Goal: Task Accomplishment & Management: Manage account settings

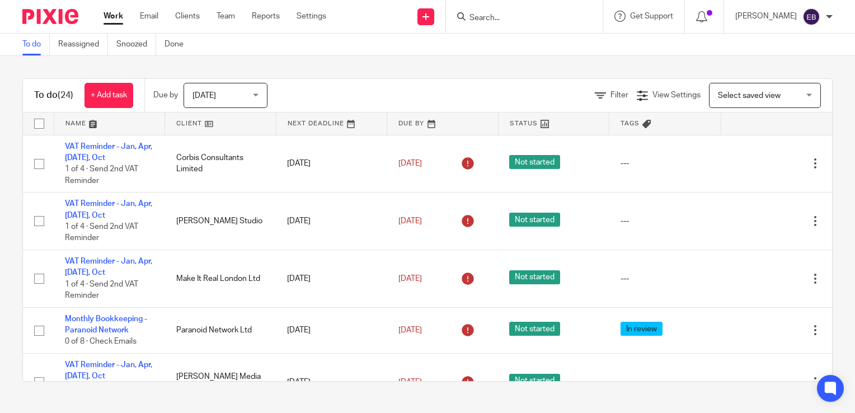
click at [491, 16] on input "Search" at bounding box center [518, 18] width 101 height 10
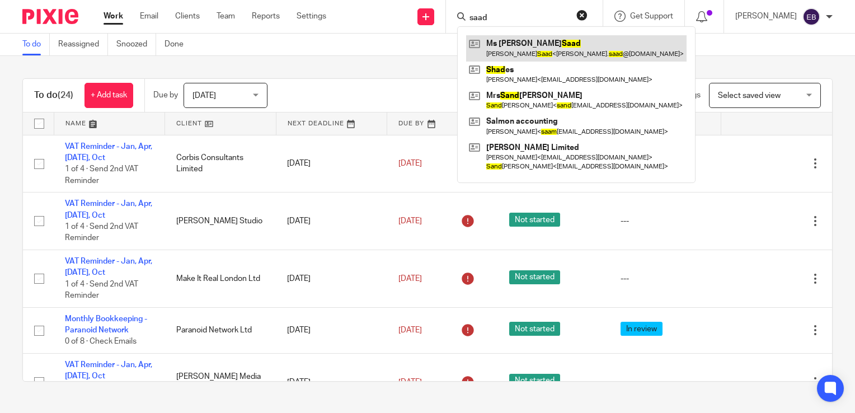
type input "saad"
click at [539, 49] on link at bounding box center [576, 48] width 220 height 26
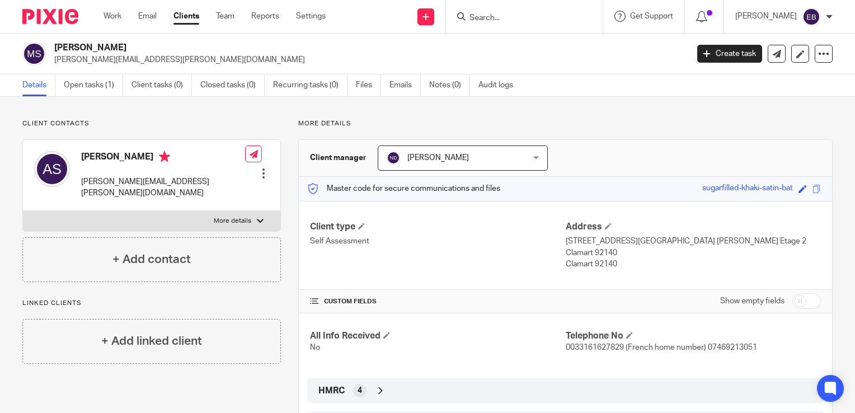
click at [502, 17] on input "Search" at bounding box center [518, 18] width 101 height 10
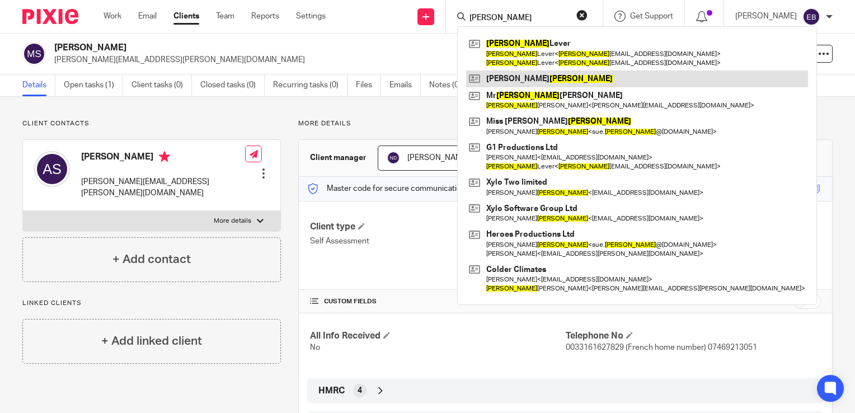
type input "[PERSON_NAME]"
click at [538, 75] on link at bounding box center [637, 79] width 342 height 17
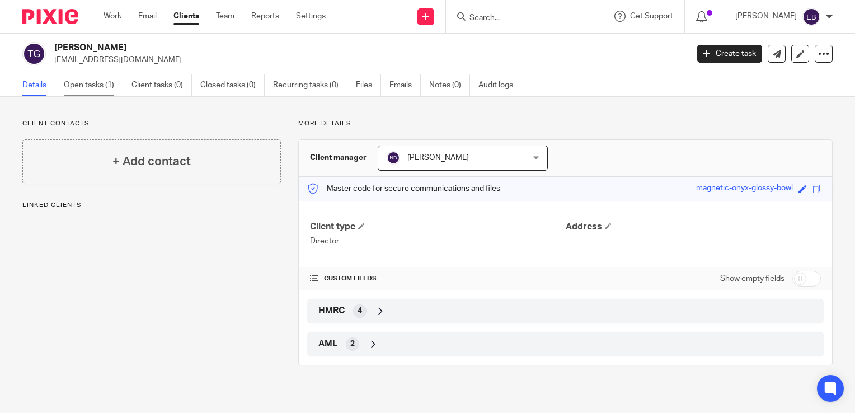
click at [73, 86] on link "Open tasks (1)" at bounding box center [93, 85] width 59 height 22
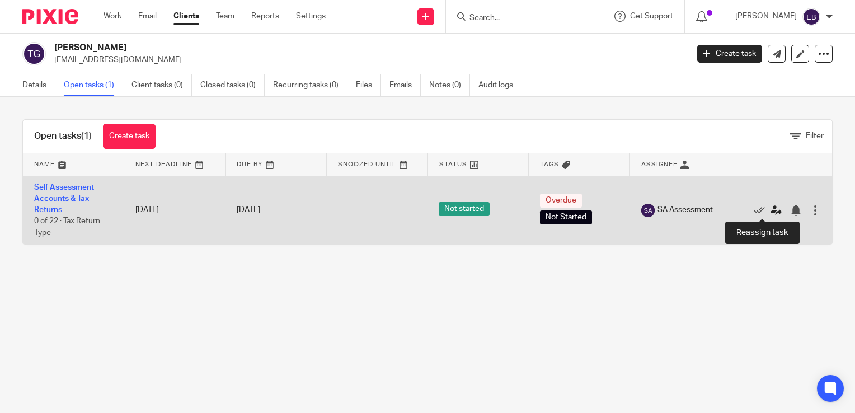
click at [770, 213] on icon at bounding box center [775, 210] width 11 height 11
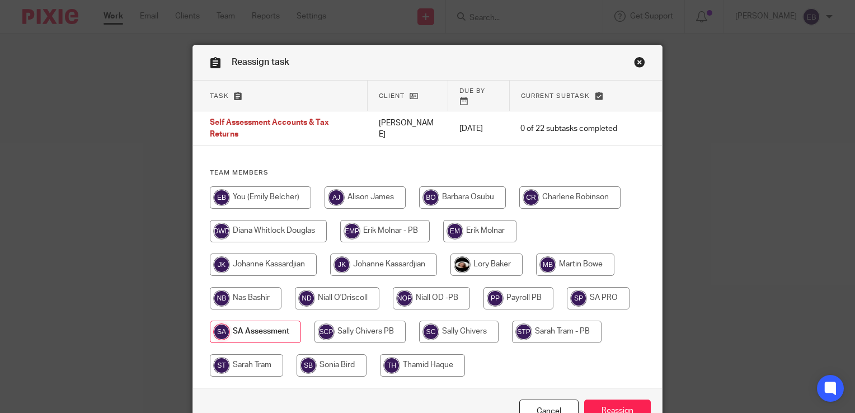
click at [344, 290] on input "radio" at bounding box center [337, 298] width 84 height 22
radio input "true"
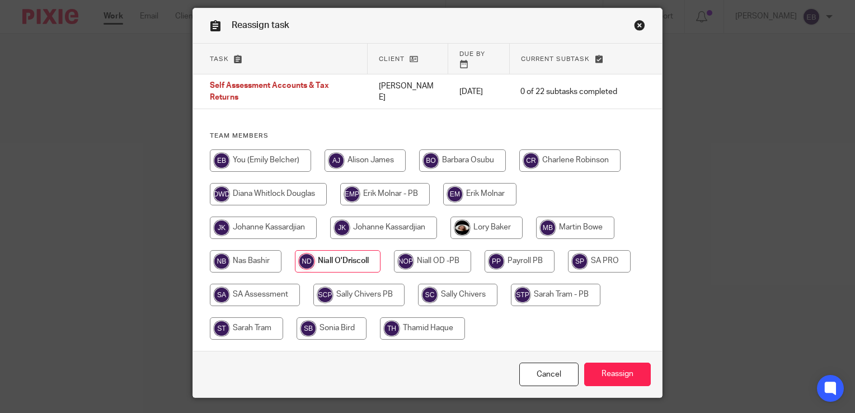
scroll to position [56, 0]
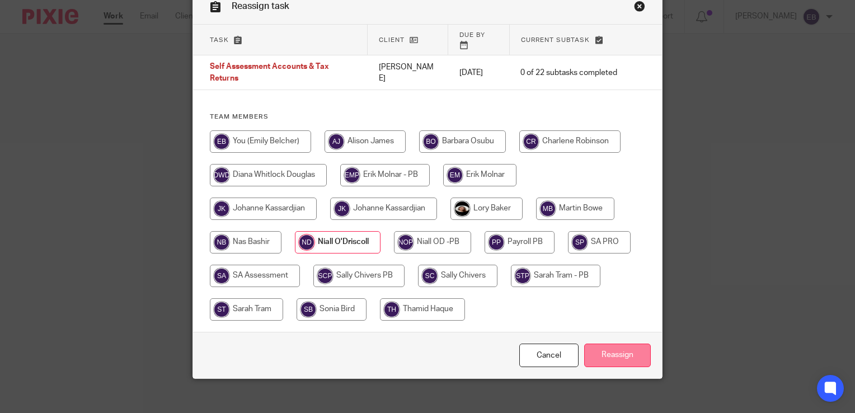
click at [617, 344] on input "Reassign" at bounding box center [617, 356] width 67 height 24
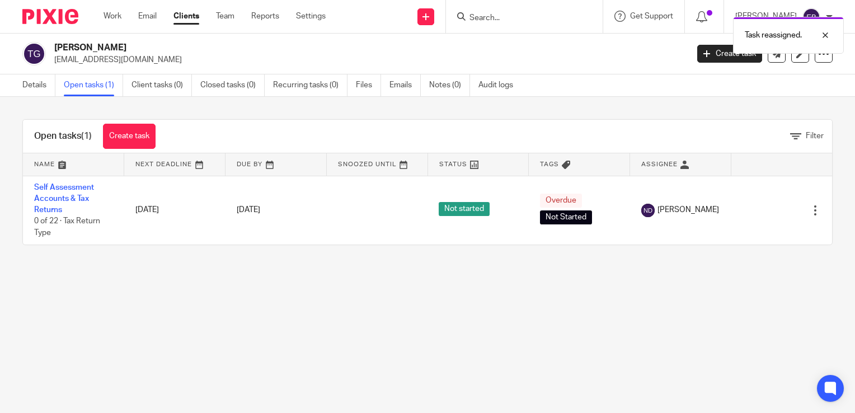
click at [421, 114] on div "Open tasks (1) Create task Filter Name Next Deadline Due By Snoozed Until Statu…" at bounding box center [427, 182] width 855 height 171
click at [506, 14] on input "Search" at bounding box center [518, 18] width 101 height 10
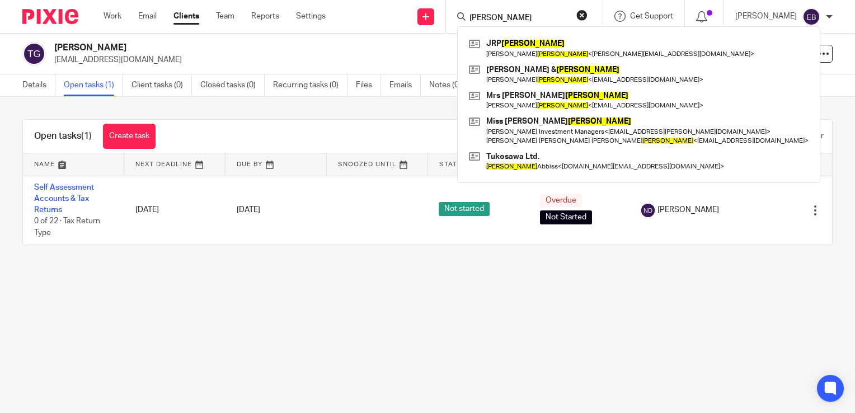
type input "[PERSON_NAME]"
click button "submit" at bounding box center [0, 0] width 0 height 0
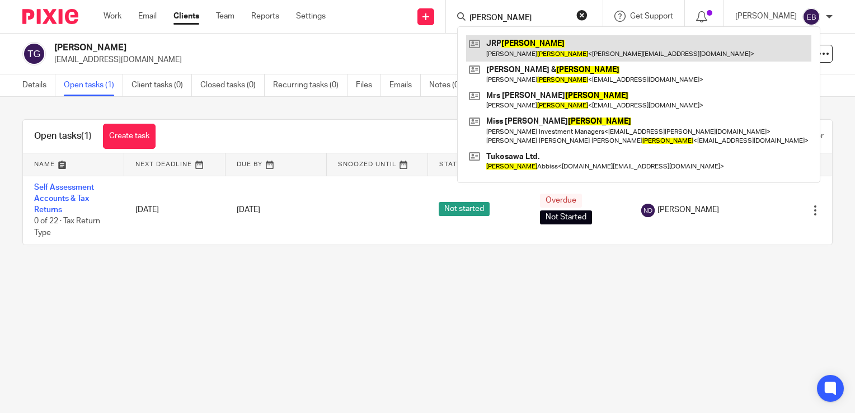
click at [547, 50] on link at bounding box center [638, 48] width 345 height 26
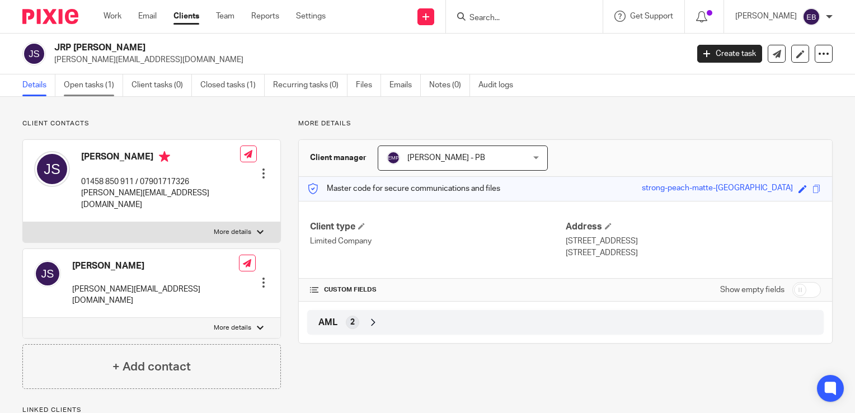
click at [116, 86] on link "Open tasks (1)" at bounding box center [93, 85] width 59 height 22
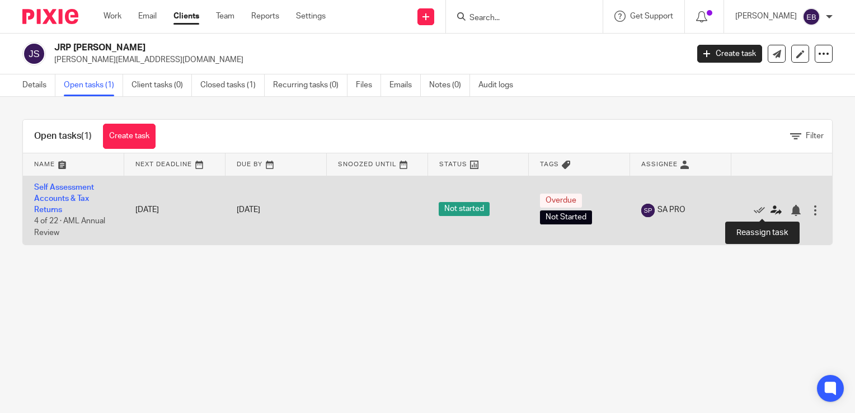
click at [770, 211] on icon at bounding box center [775, 210] width 11 height 11
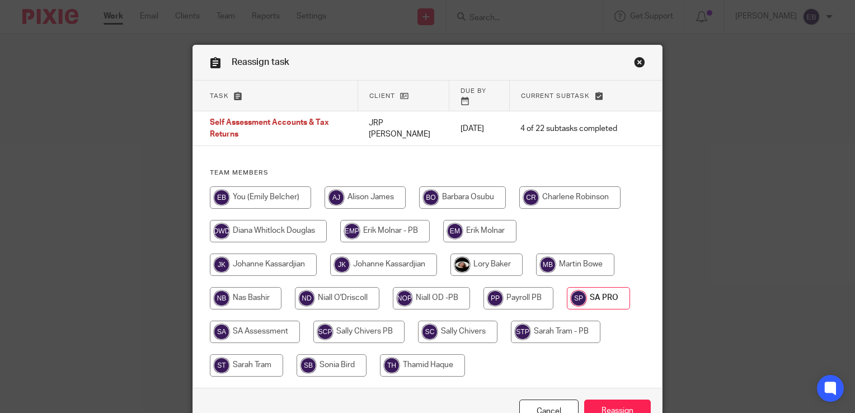
click at [425, 287] on input "radio" at bounding box center [431, 298] width 77 height 22
radio input "true"
click at [609, 400] on input "Reassign" at bounding box center [617, 412] width 67 height 24
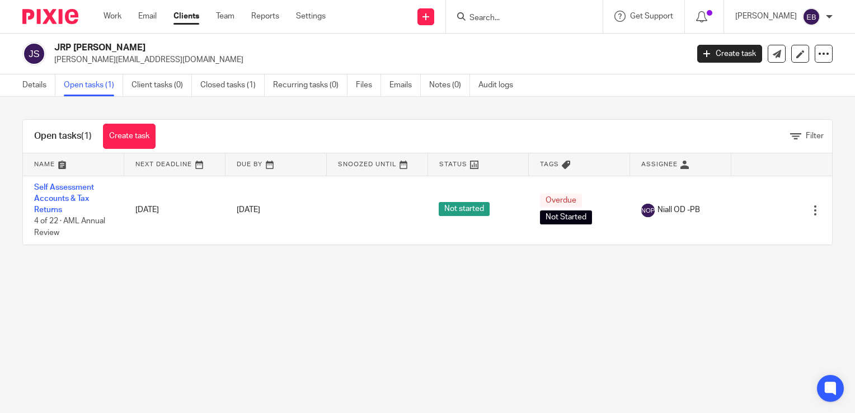
click at [530, 17] on input "Search" at bounding box center [518, 18] width 101 height 10
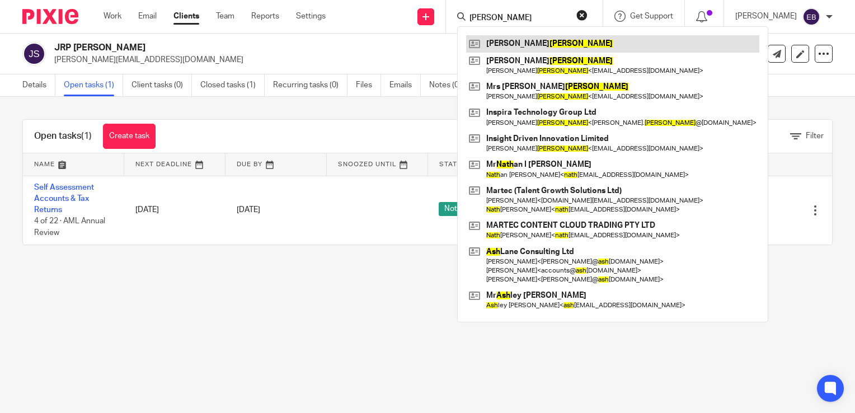
type input "[PERSON_NAME]"
click at [528, 45] on link at bounding box center [612, 43] width 293 height 17
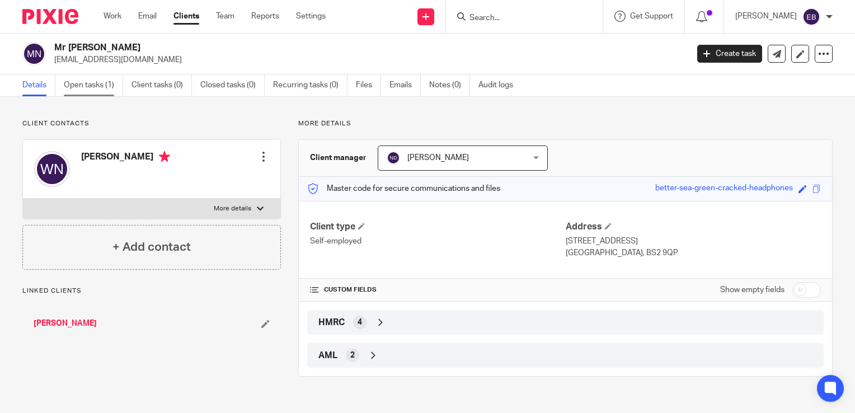
click at [92, 90] on link "Open tasks (1)" at bounding box center [93, 85] width 59 height 22
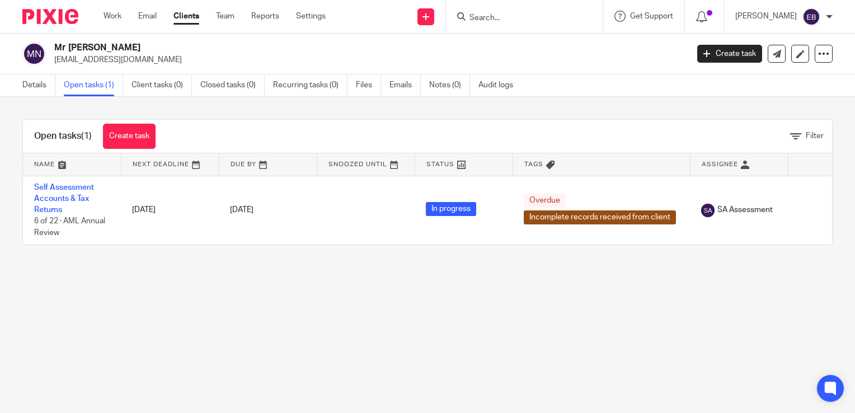
click at [528, 16] on input "Search" at bounding box center [518, 18] width 101 height 10
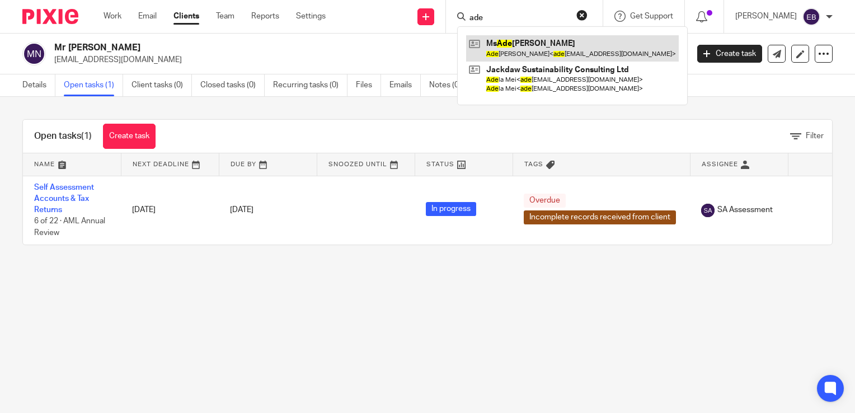
type input "ade"
click at [517, 39] on link at bounding box center [572, 48] width 213 height 26
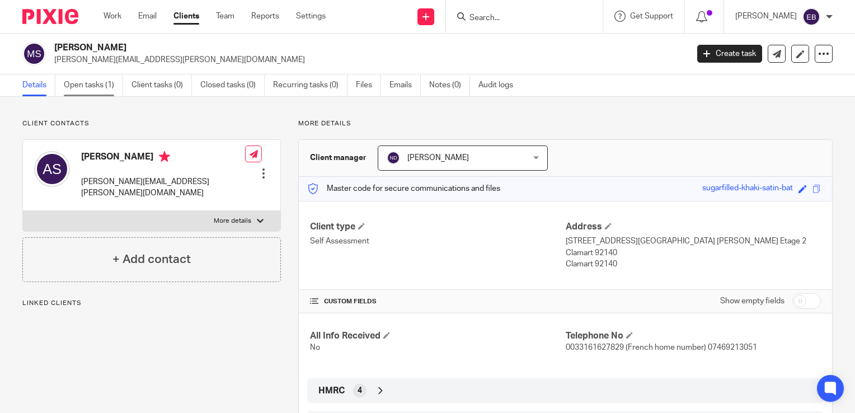
click at [89, 83] on link "Open tasks (1)" at bounding box center [93, 85] width 59 height 22
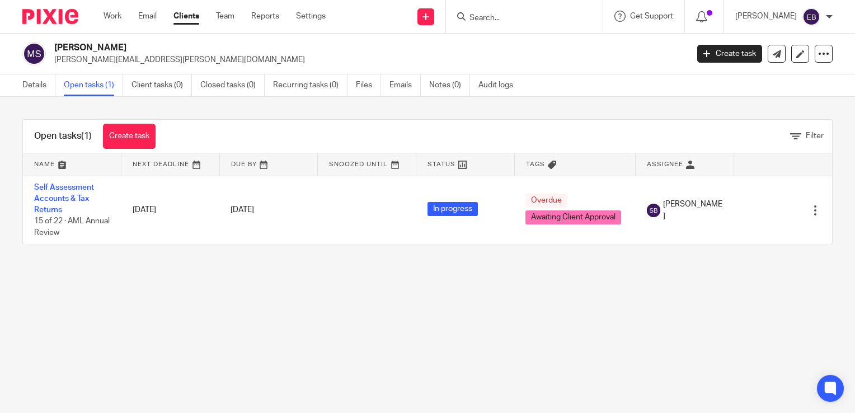
click at [501, 13] on input "Search" at bounding box center [518, 18] width 101 height 10
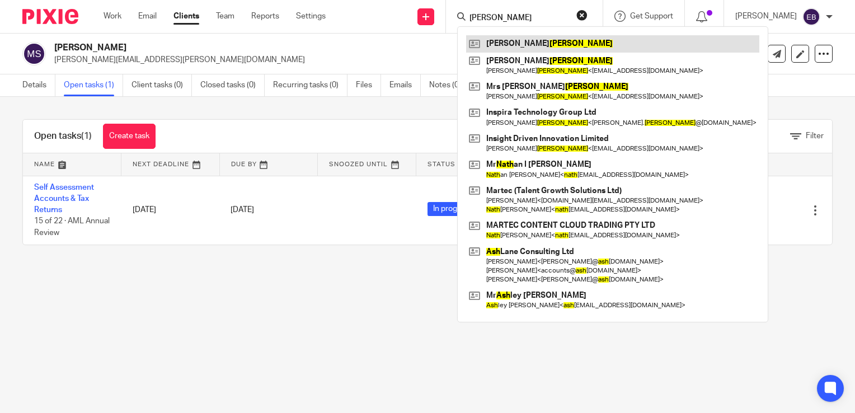
type input "nash"
click at [547, 43] on link at bounding box center [612, 43] width 293 height 17
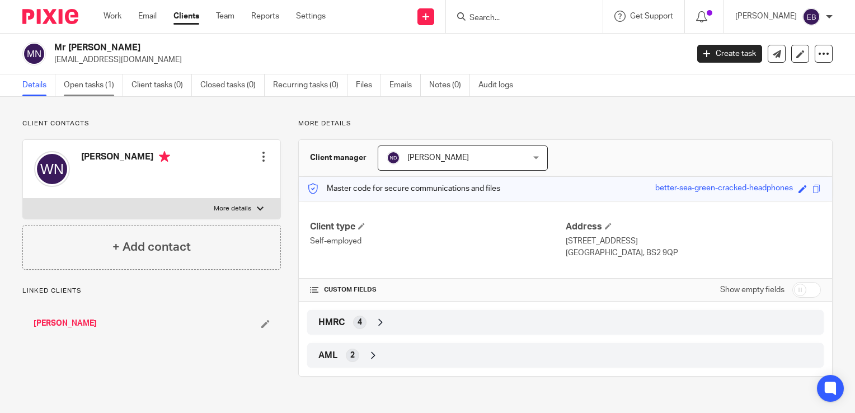
click at [88, 92] on link "Open tasks (1)" at bounding box center [93, 85] width 59 height 22
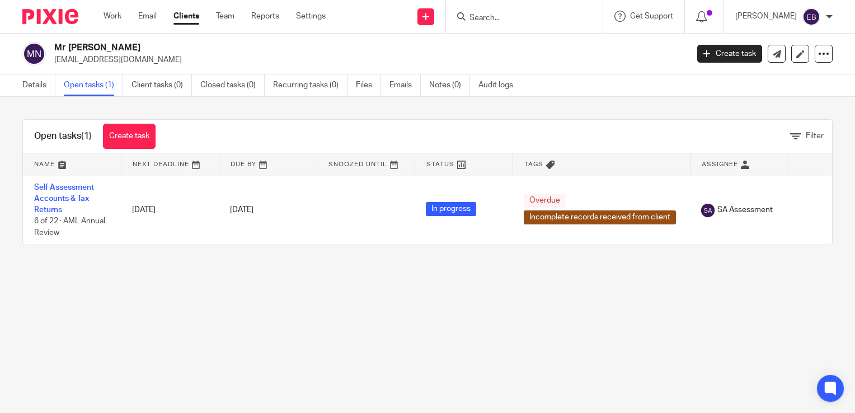
click at [519, 17] on input "Search" at bounding box center [518, 18] width 101 height 10
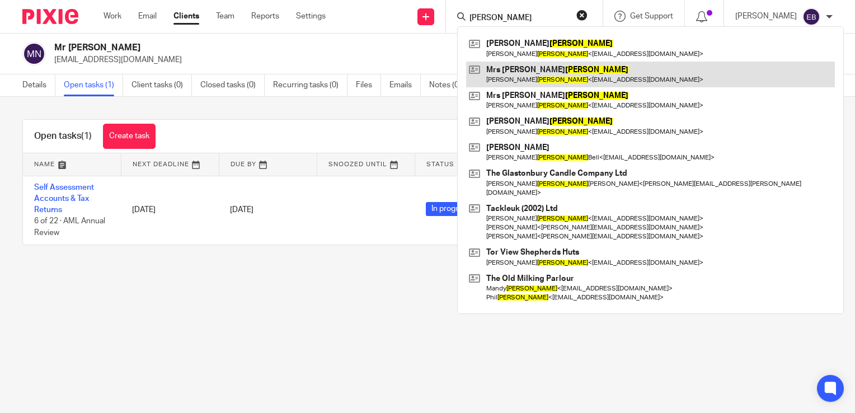
type input "russell"
click at [551, 72] on link at bounding box center [650, 75] width 369 height 26
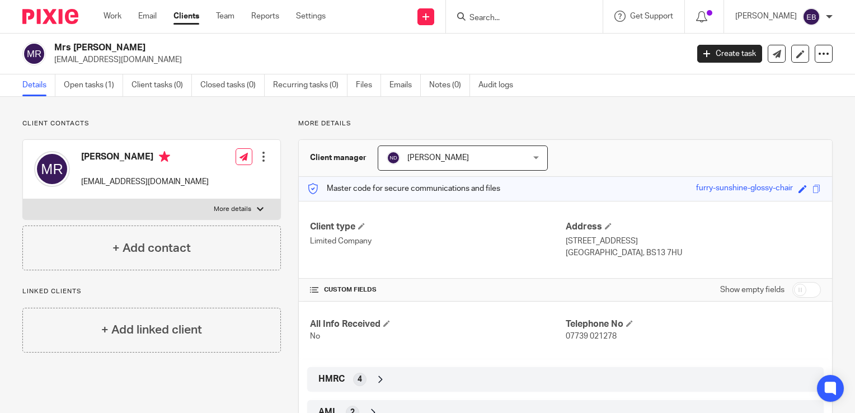
click at [532, 22] on input "Search" at bounding box center [518, 18] width 101 height 10
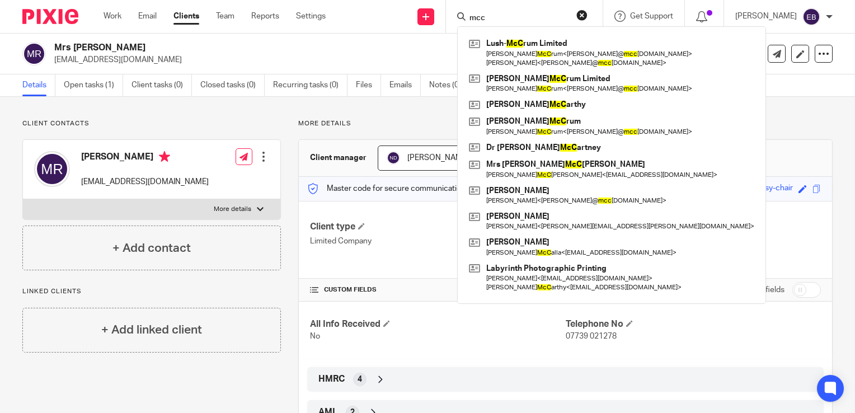
drag, startPoint x: 506, startPoint y: 13, endPoint x: 481, endPoint y: 17, distance: 24.8
click at [481, 17] on div "mcc" at bounding box center [522, 17] width 130 height 14
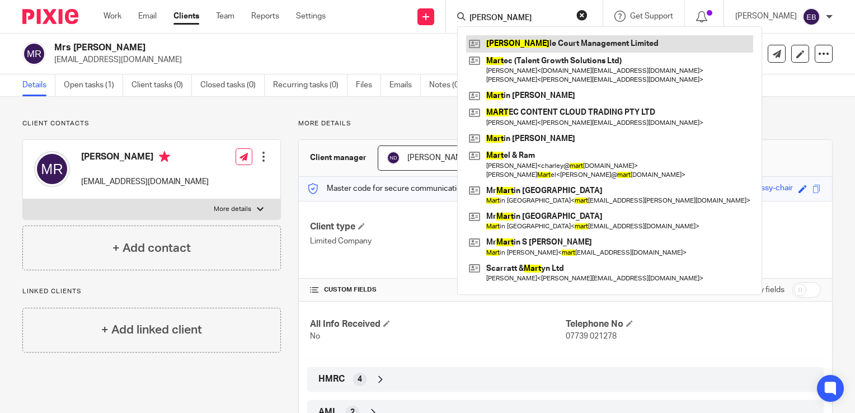
type input "[PERSON_NAME]"
click at [528, 45] on link at bounding box center [609, 43] width 287 height 17
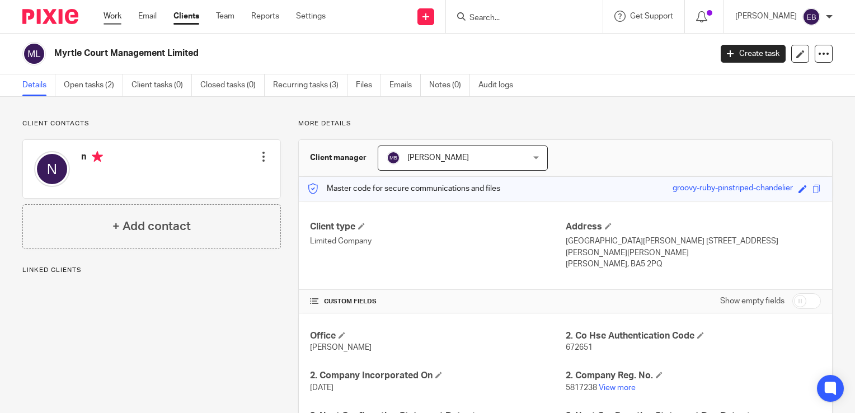
click at [119, 13] on link "Work" at bounding box center [113, 16] width 18 height 11
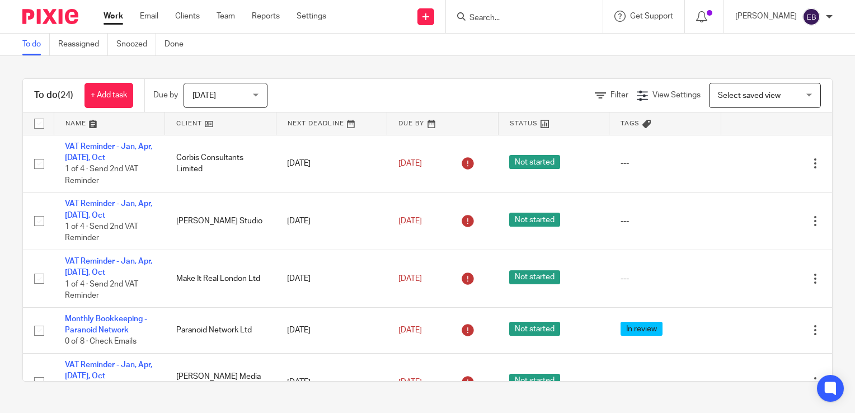
click at [513, 21] on input "Search" at bounding box center [518, 18] width 101 height 10
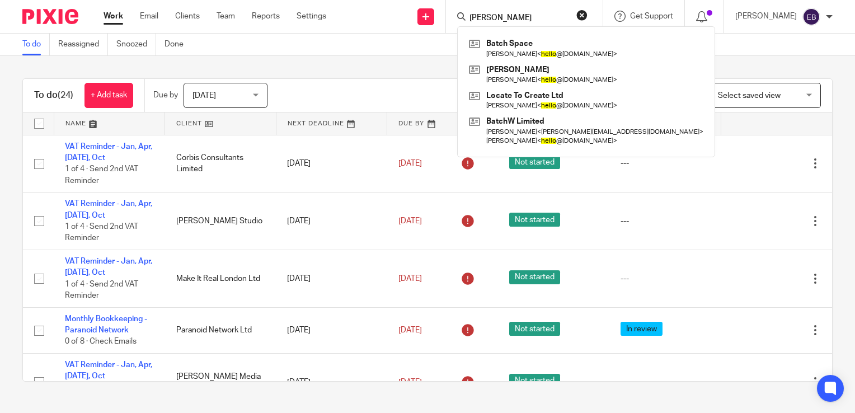
type input "tello"
click at [588, 14] on button "reset" at bounding box center [581, 15] width 11 height 11
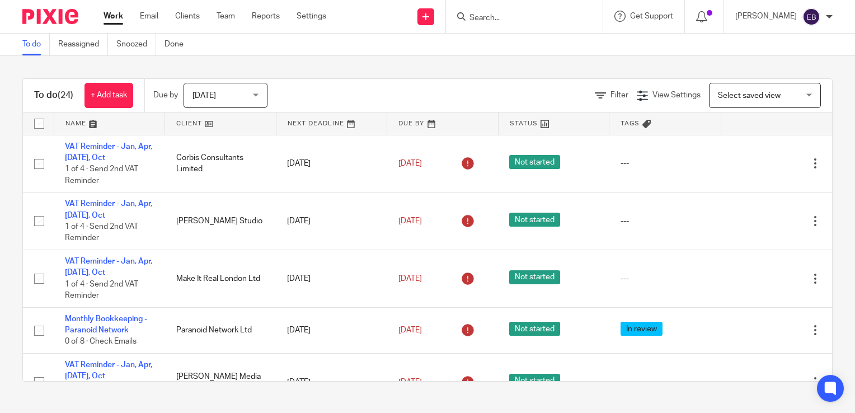
click at [501, 62] on div "To do (24) + Add task Due by Today Today Today Tomorrow This week Next week Thi…" at bounding box center [427, 230] width 855 height 348
click at [517, 19] on input "Search" at bounding box center [518, 18] width 101 height 10
type input "macsw"
click at [531, 37] on link at bounding box center [535, 43] width 139 height 17
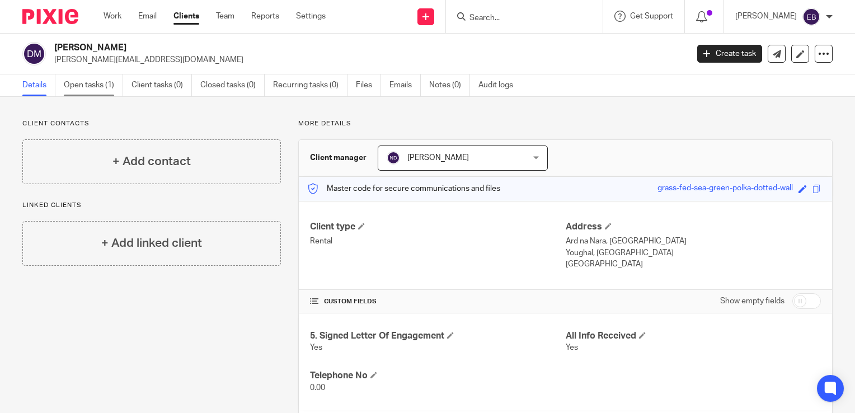
click at [87, 84] on link "Open tasks (1)" at bounding box center [93, 85] width 59 height 22
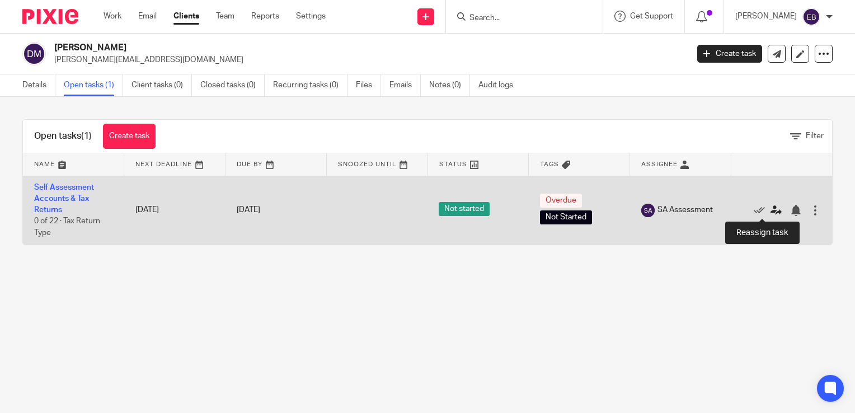
click at [770, 209] on icon at bounding box center [775, 210] width 11 height 11
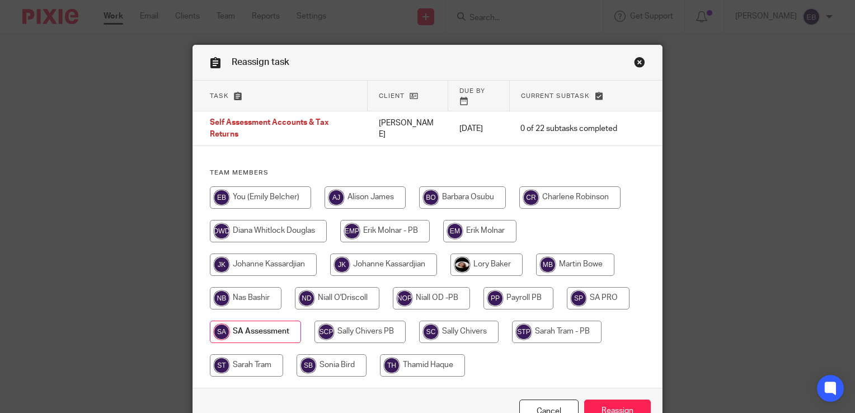
click at [327, 296] on input "radio" at bounding box center [337, 298] width 84 height 22
radio input "true"
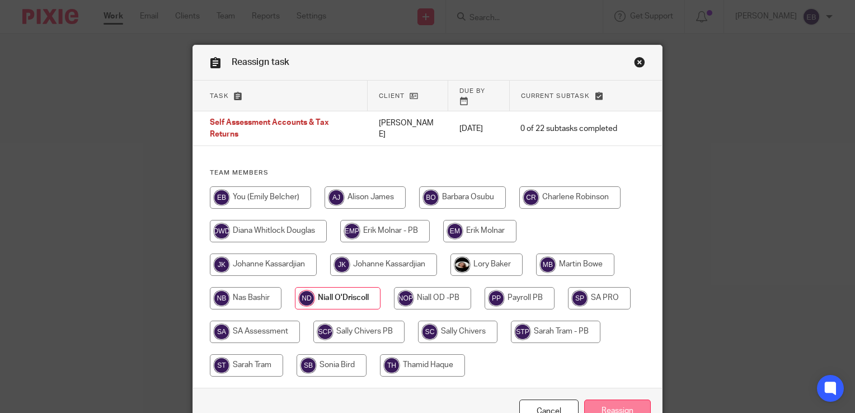
click at [620, 400] on input "Reassign" at bounding box center [617, 412] width 67 height 24
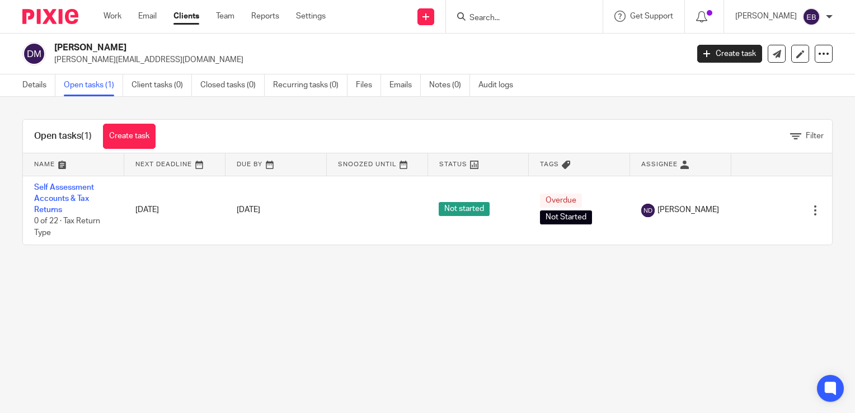
click at [500, 18] on input "Search" at bounding box center [518, 18] width 101 height 10
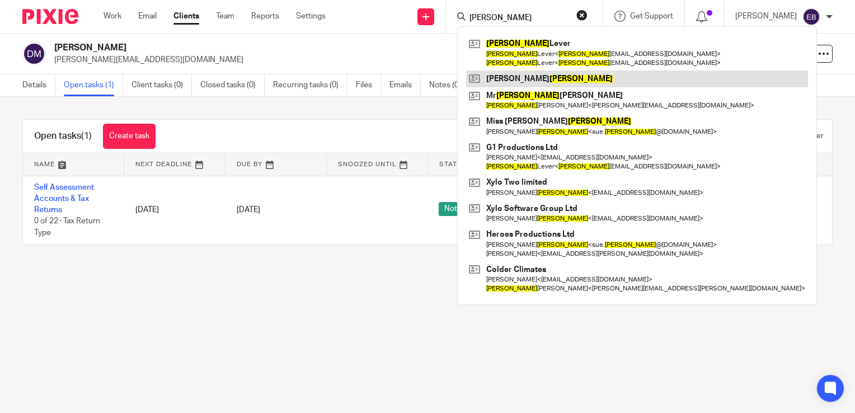
type input "george"
click at [535, 74] on link at bounding box center [637, 79] width 342 height 17
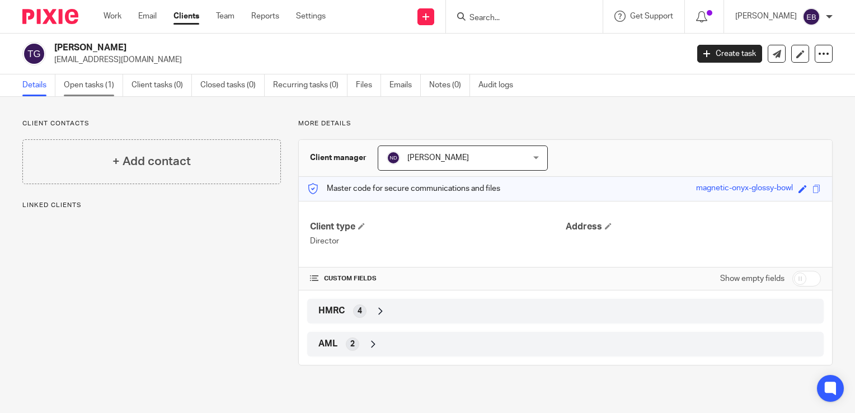
click at [78, 79] on link "Open tasks (1)" at bounding box center [93, 85] width 59 height 22
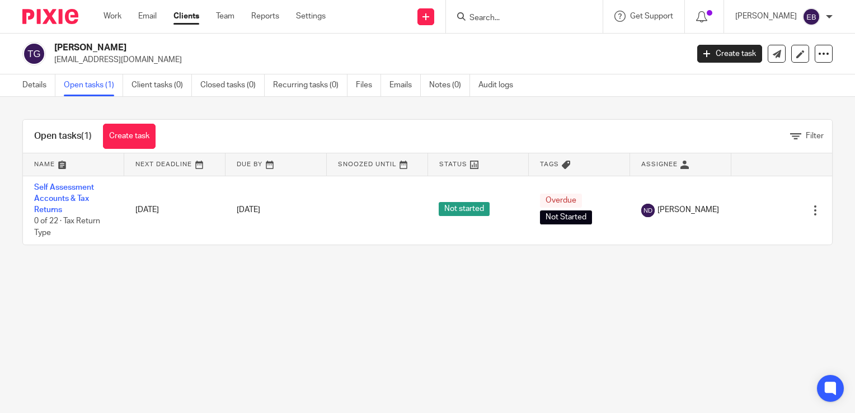
click at [519, 17] on input "Search" at bounding box center [518, 18] width 101 height 10
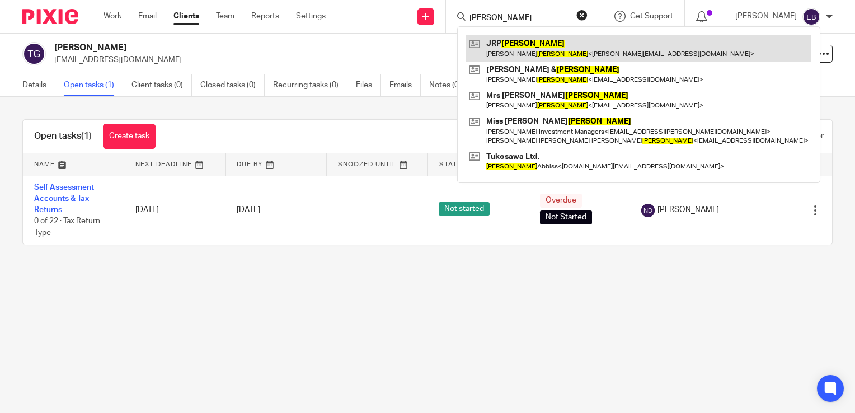
type input "swayne"
click at [548, 49] on link at bounding box center [638, 48] width 345 height 26
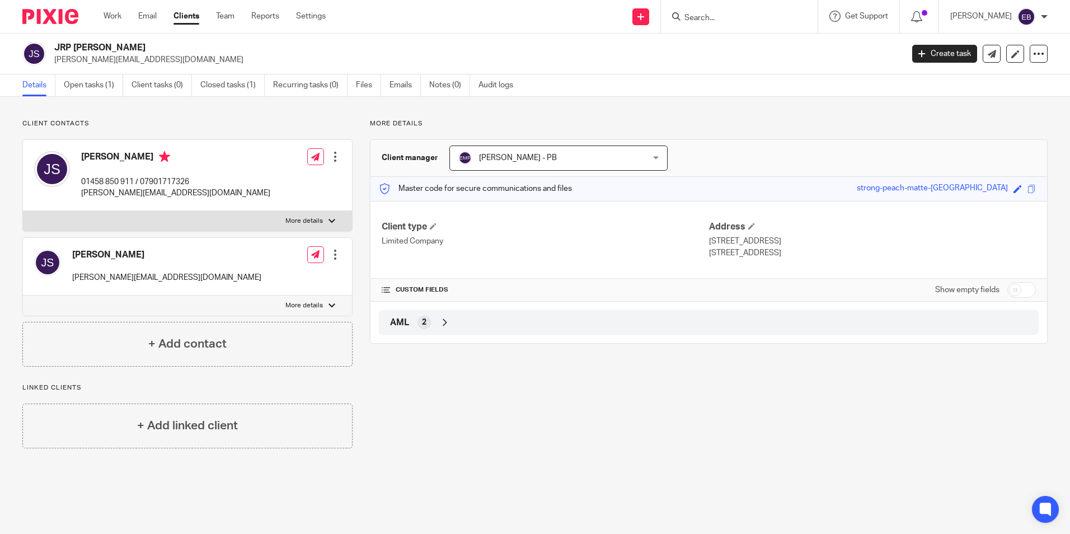
click at [719, 18] on input "Search" at bounding box center [733, 18] width 101 height 10
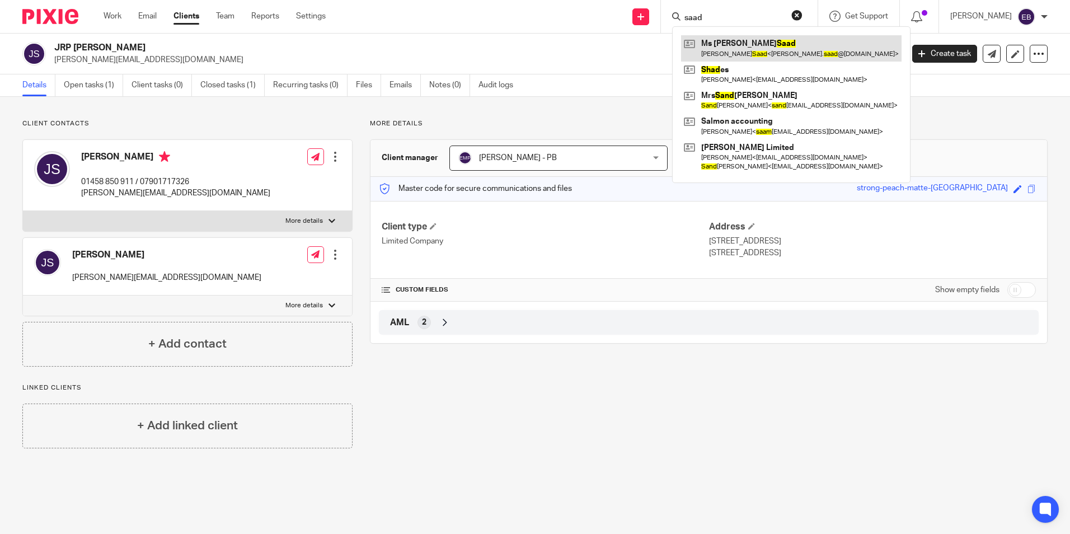
type input "saad"
click at [749, 56] on link at bounding box center [791, 48] width 220 height 26
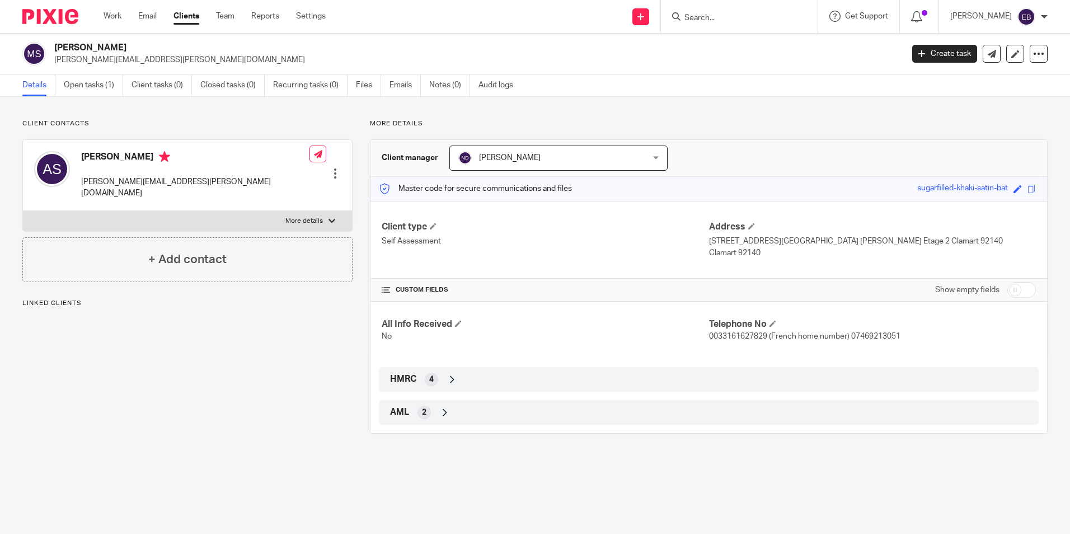
click at [96, 87] on link "Open tasks (1)" at bounding box center [93, 85] width 59 height 22
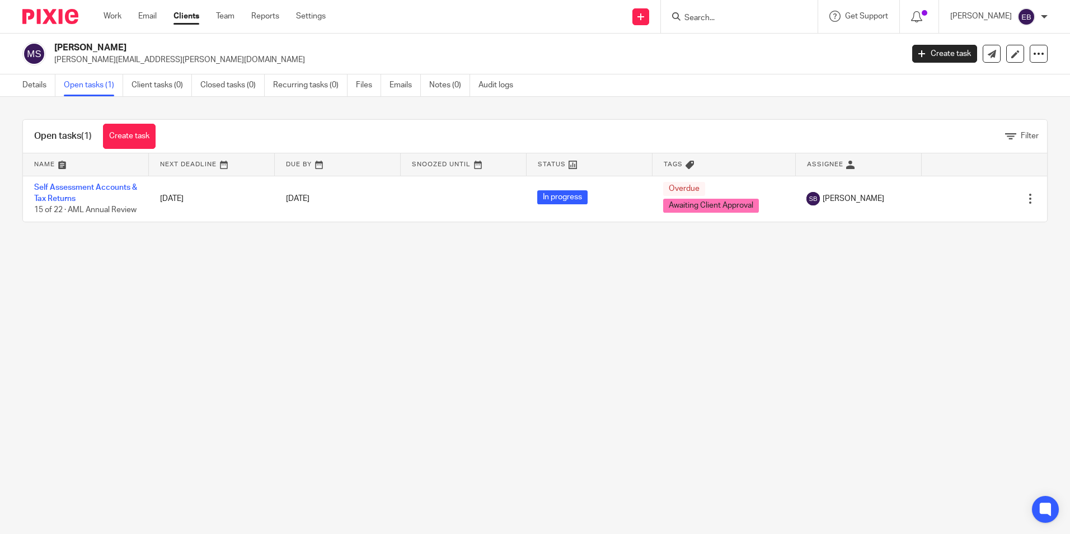
click at [741, 16] on input "Search" at bounding box center [733, 18] width 101 height 10
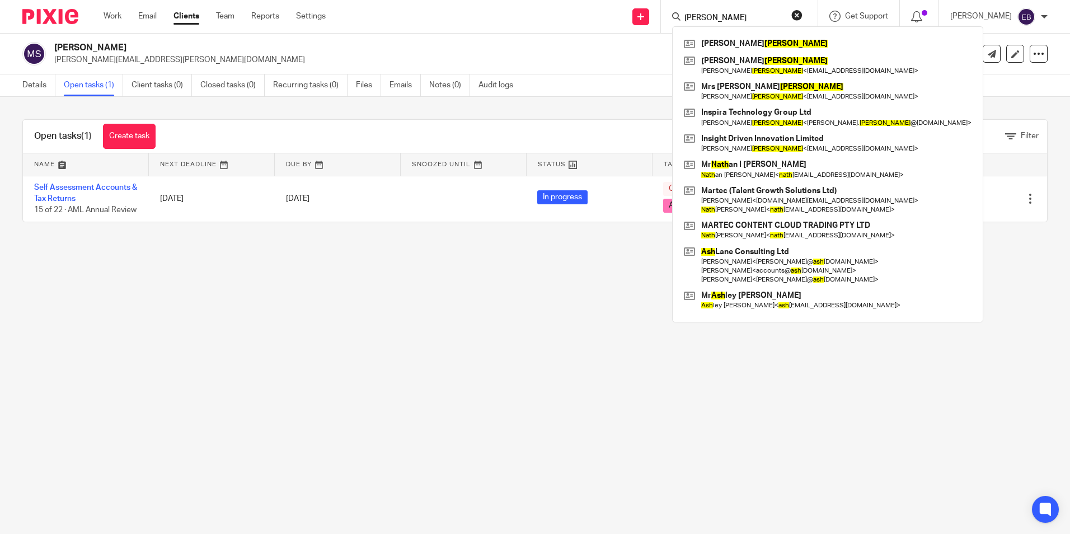
type input "nash"
click at [729, 35] on div "Mr William Nash Mr Paul G Nash Paul Nash < pnash12964@gmail.com > Mrs Melanie A…" at bounding box center [827, 173] width 311 height 295
click at [727, 37] on link at bounding box center [827, 43] width 293 height 17
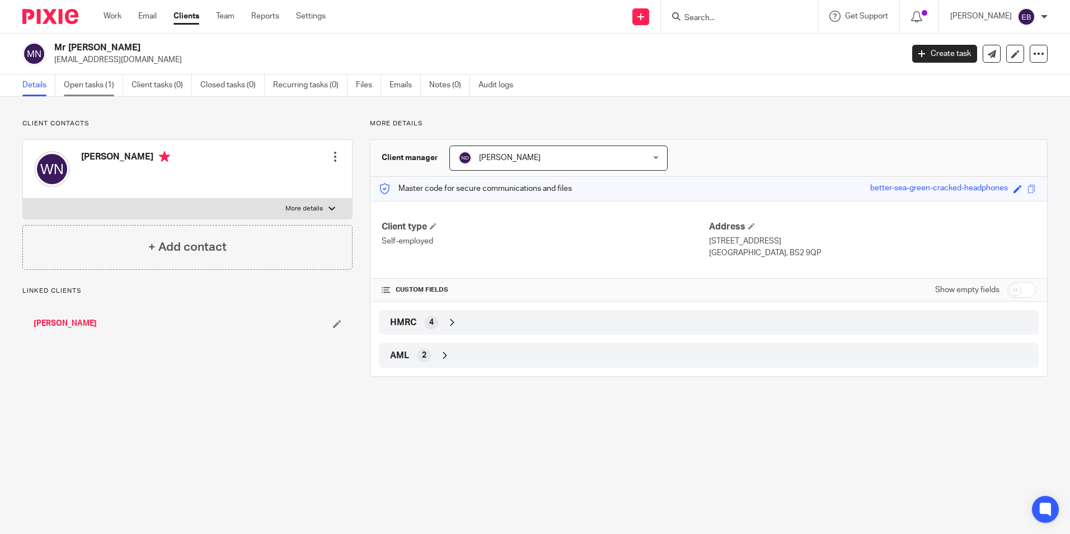
click at [96, 84] on link "Open tasks (1)" at bounding box center [93, 85] width 59 height 22
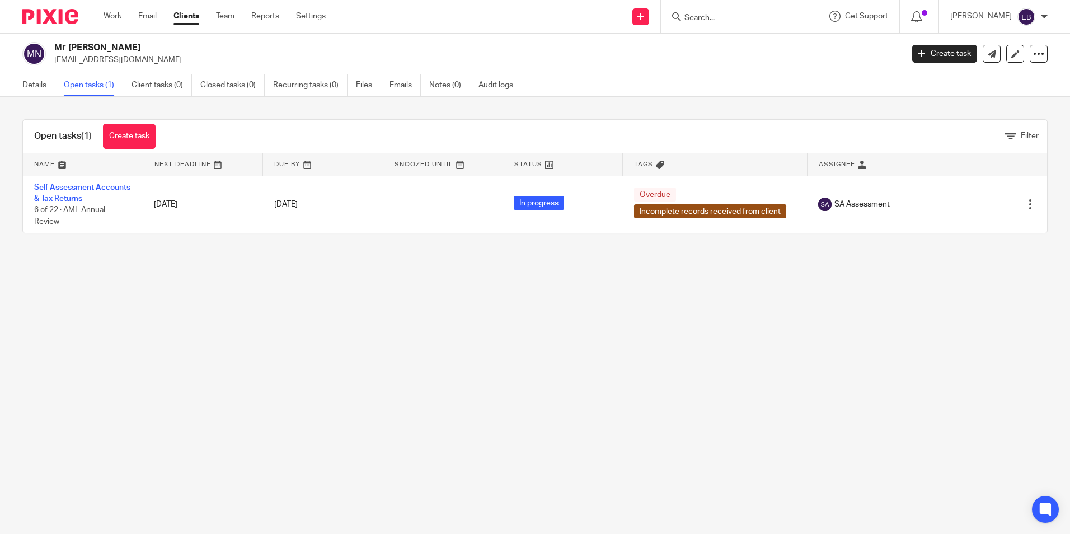
click at [717, 17] on input "Search" at bounding box center [733, 18] width 101 height 10
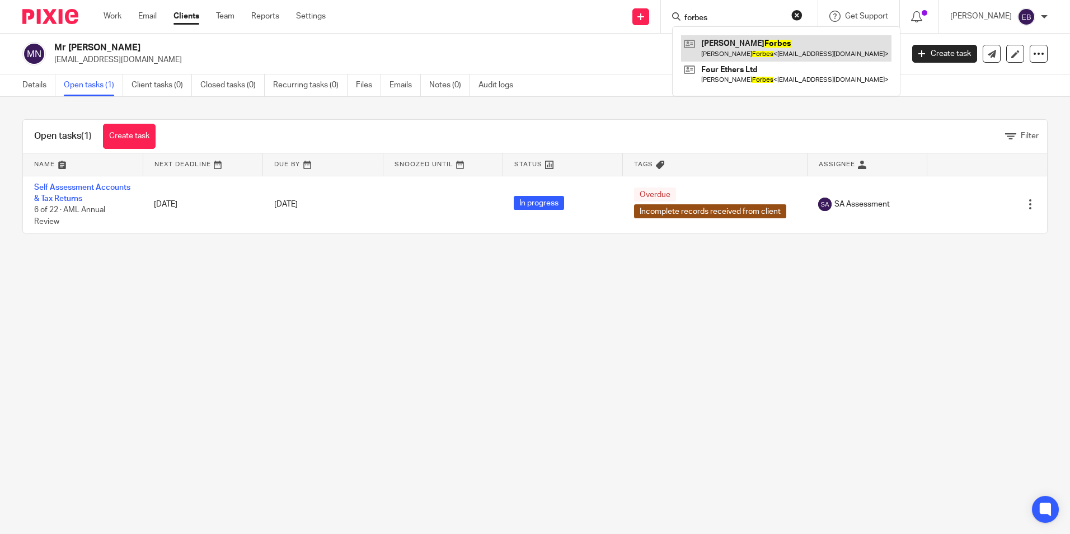
type input "forbes"
click at [731, 43] on link at bounding box center [786, 48] width 210 height 26
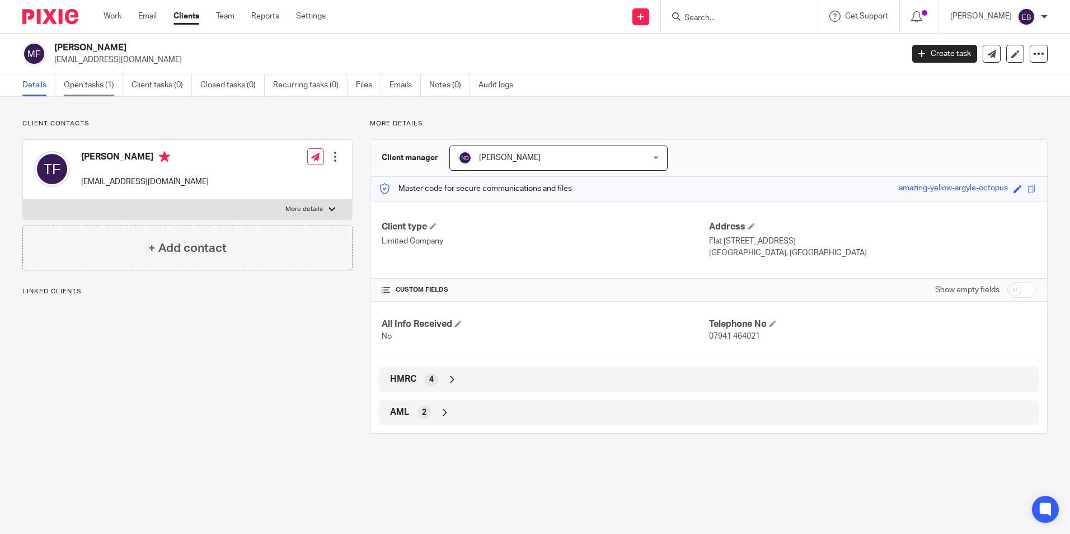
click at [95, 88] on link "Open tasks (1)" at bounding box center [93, 85] width 59 height 22
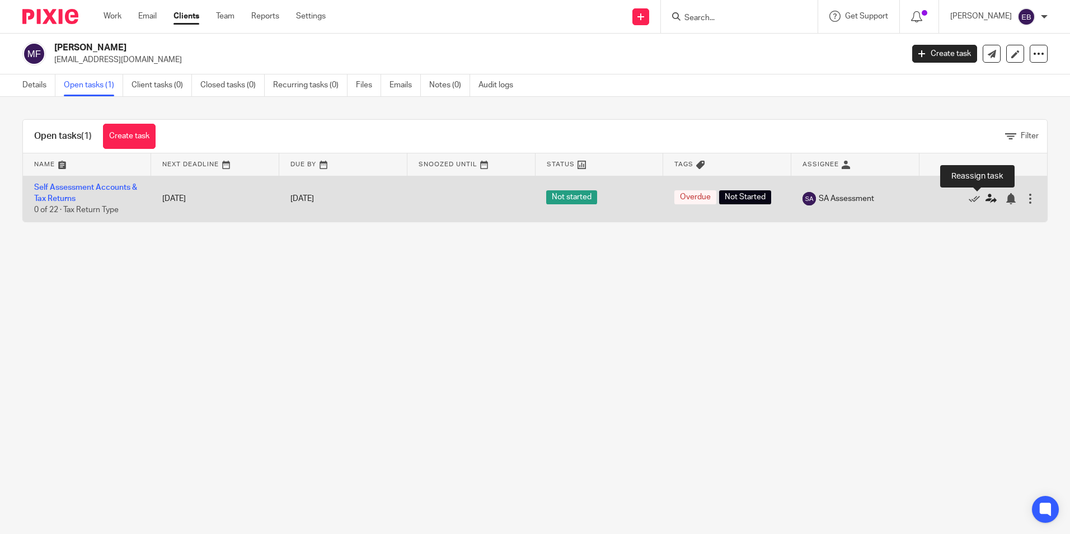
click at [985, 197] on icon at bounding box center [990, 198] width 11 height 11
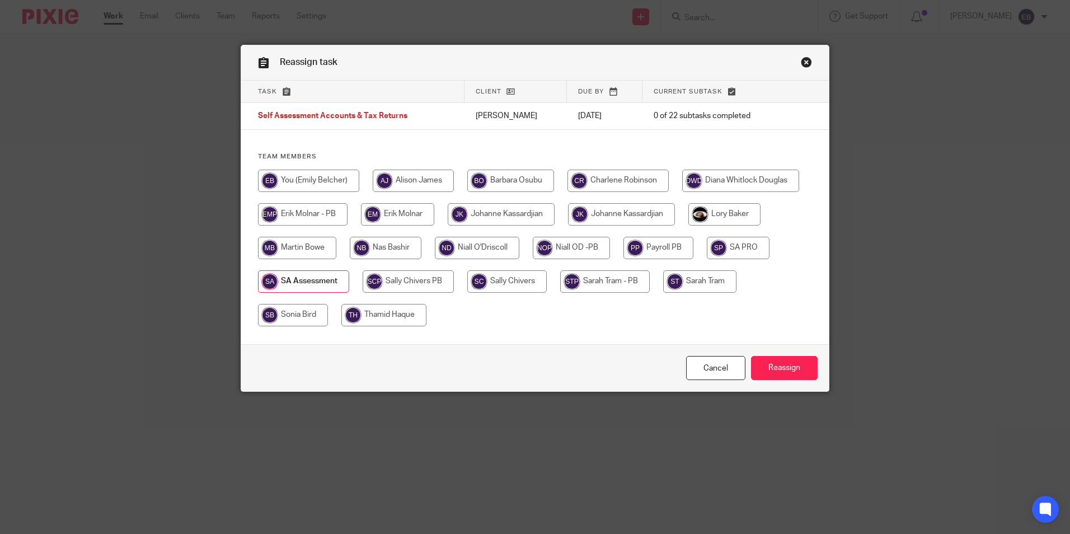
click at [533, 259] on input "radio" at bounding box center [571, 248] width 77 height 22
radio input "true"
click at [775, 373] on input "Reassign" at bounding box center [784, 368] width 67 height 24
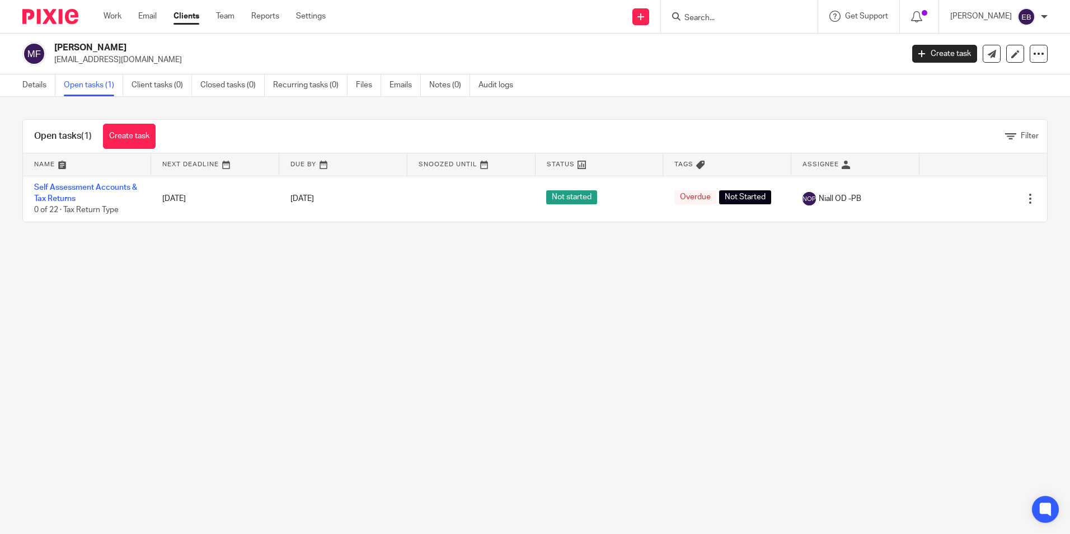
click at [744, 21] on input "Search" at bounding box center [733, 18] width 101 height 10
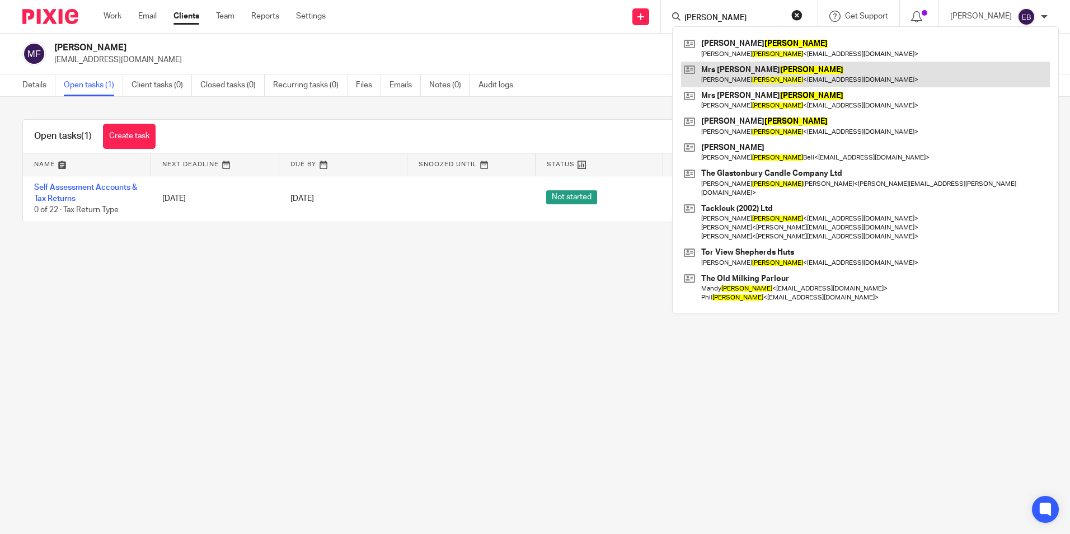
type input "[PERSON_NAME]"
click at [721, 77] on link at bounding box center [865, 75] width 369 height 26
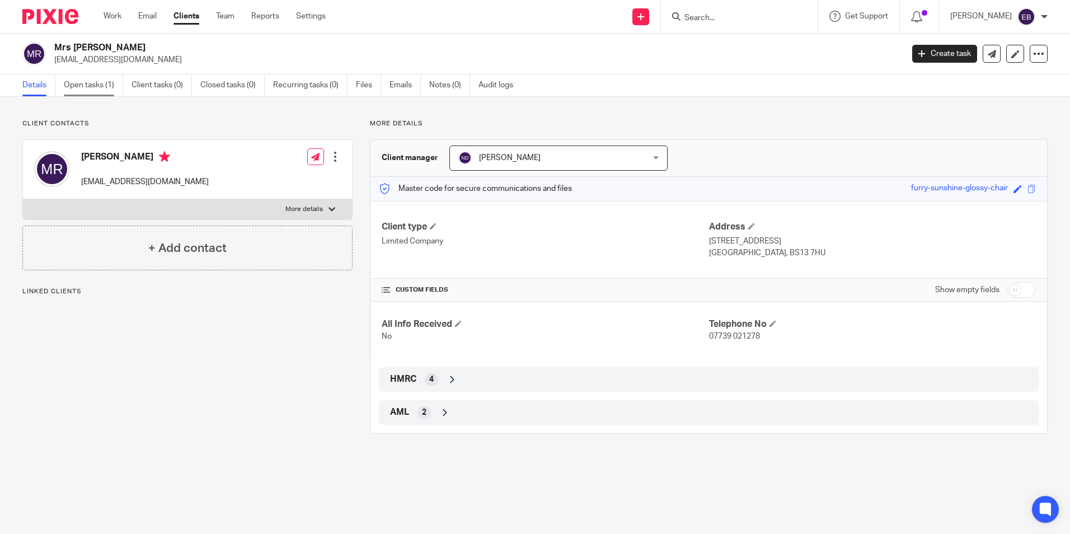
click at [93, 85] on link "Open tasks (1)" at bounding box center [93, 85] width 59 height 22
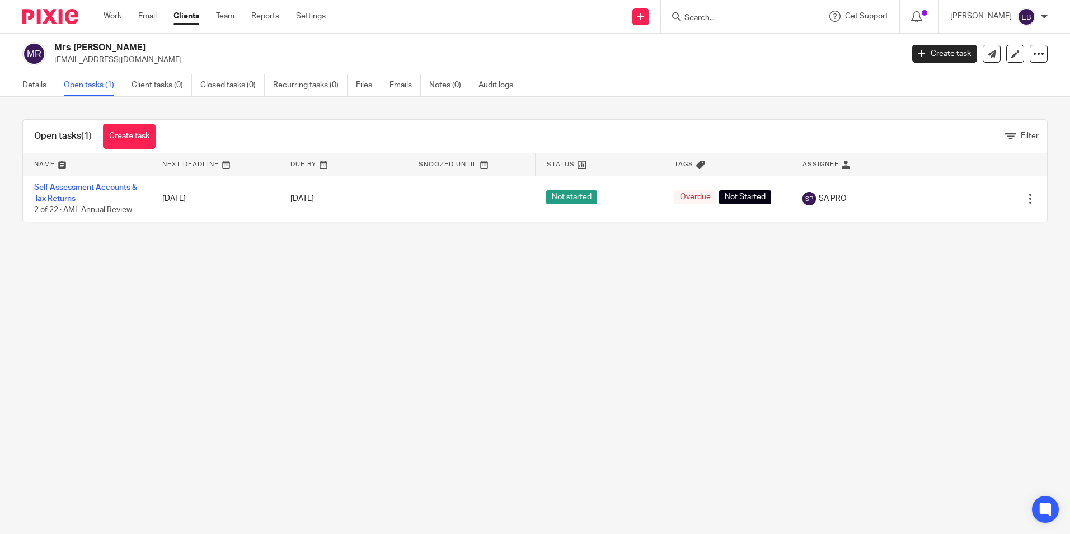
click at [719, 21] on input "Search" at bounding box center [733, 18] width 101 height 10
type input "sacerd"
click at [751, 44] on link at bounding box center [774, 48] width 187 height 26
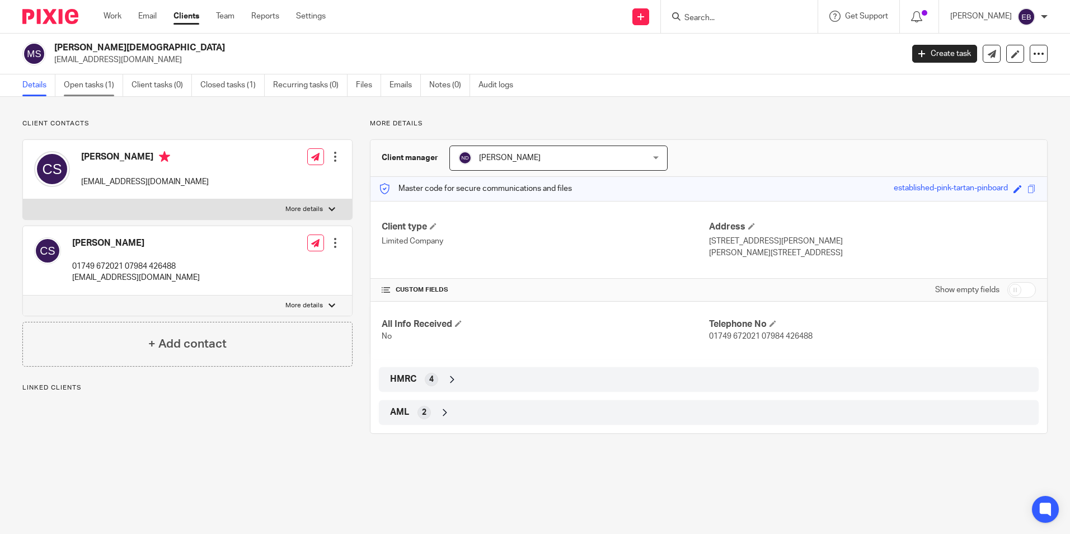
click at [94, 81] on link "Open tasks (1)" at bounding box center [93, 85] width 59 height 22
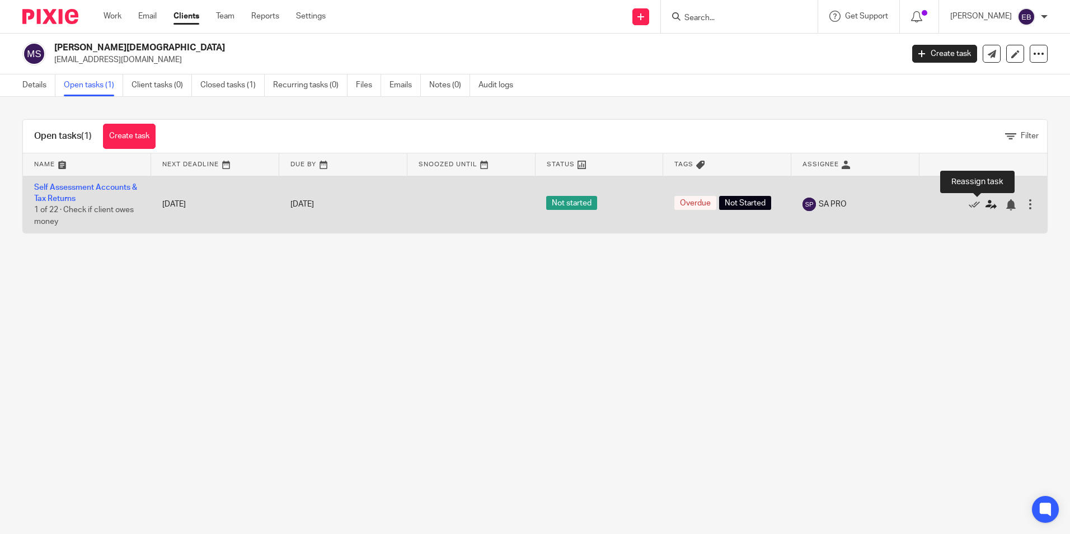
click at [985, 205] on icon at bounding box center [990, 204] width 11 height 11
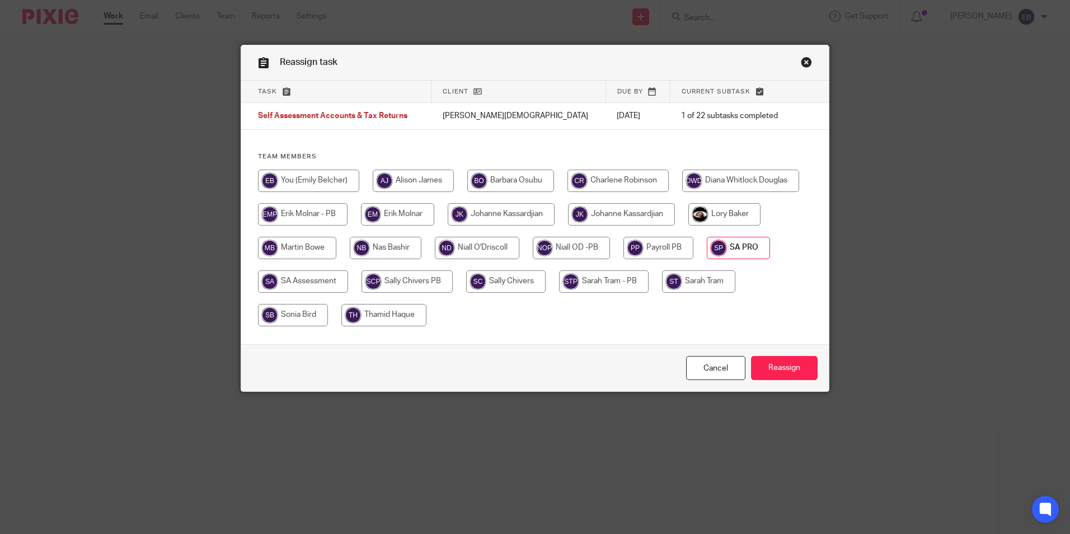
click at [533, 259] on input "radio" at bounding box center [571, 248] width 77 height 22
radio input "true"
click at [776, 366] on input "Reassign" at bounding box center [784, 368] width 67 height 24
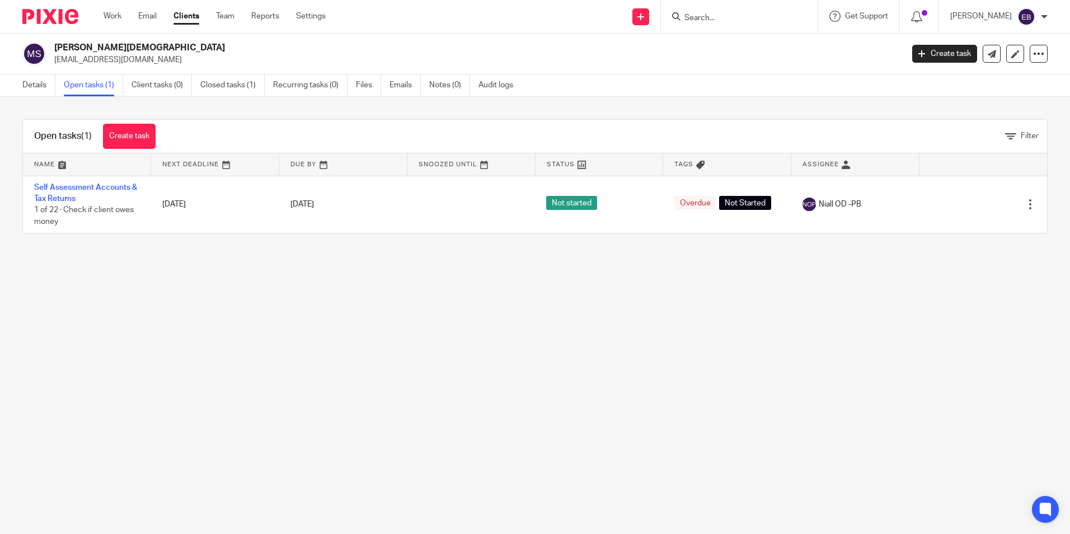
click at [723, 10] on form at bounding box center [742, 17] width 119 height 14
click at [723, 15] on input "Search" at bounding box center [733, 18] width 101 height 10
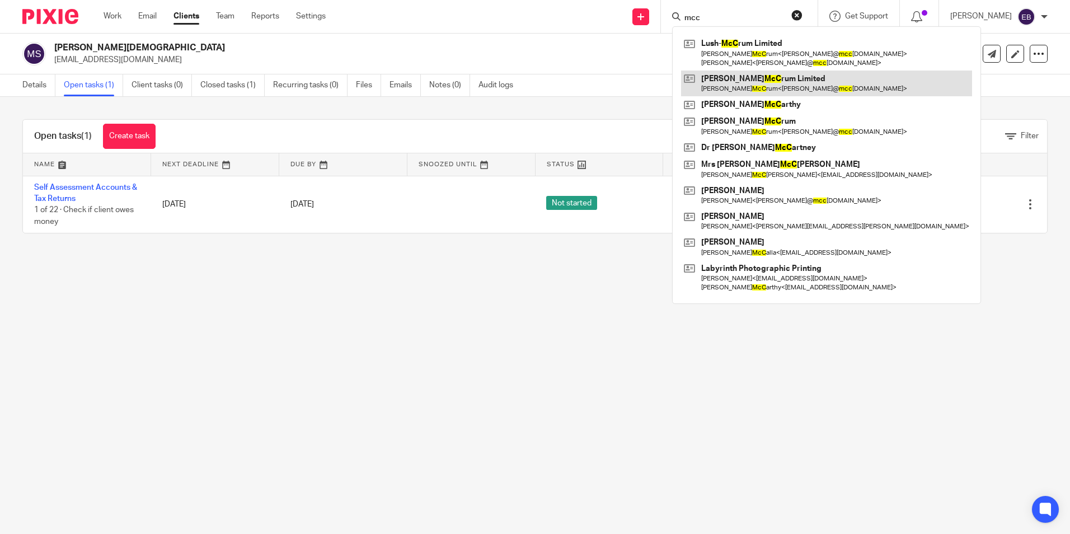
type input "mcc"
click at [751, 82] on link at bounding box center [826, 84] width 291 height 26
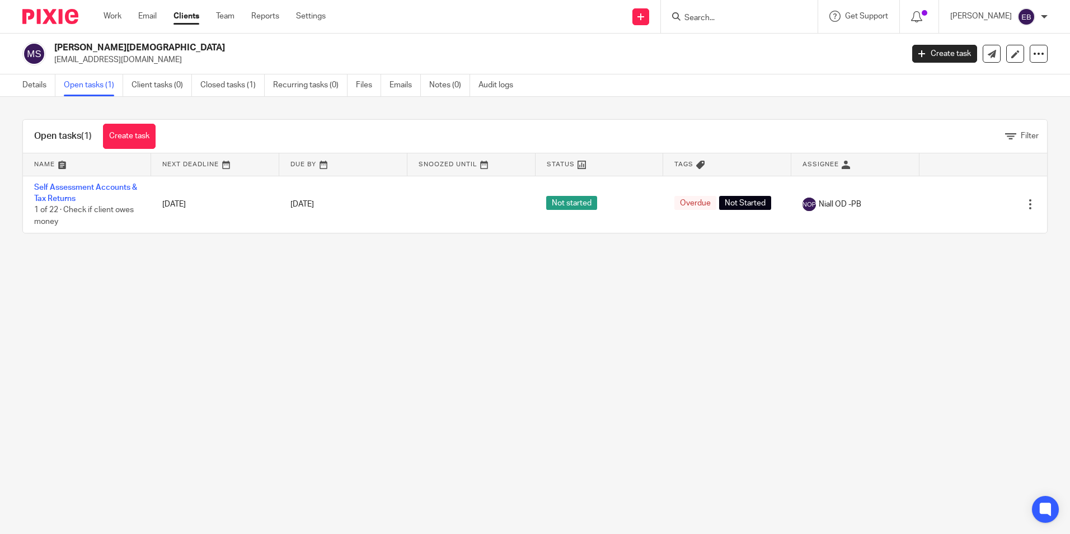
click at [730, 20] on input "Search" at bounding box center [733, 18] width 101 height 10
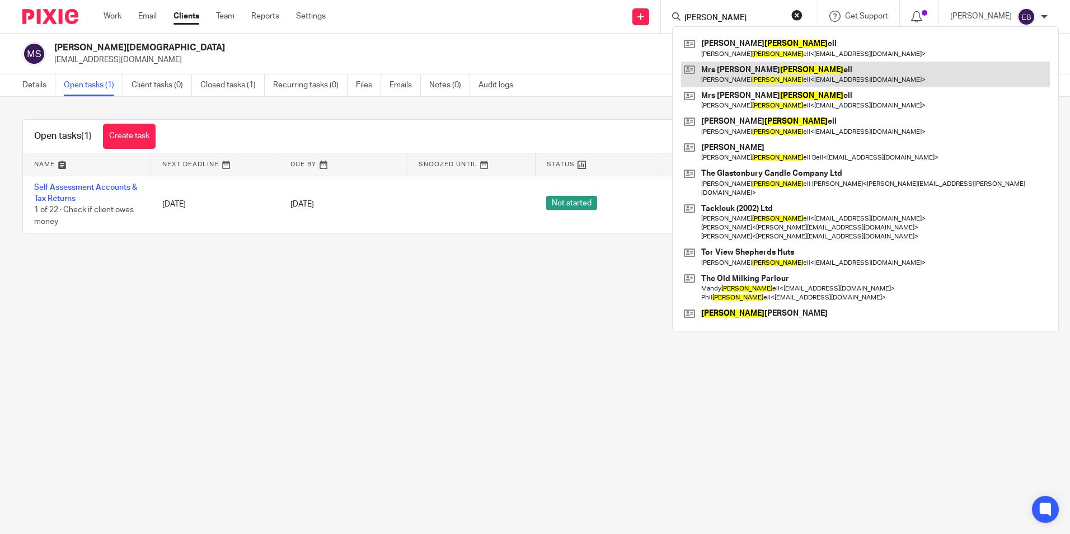
type input "russ"
click at [734, 74] on link at bounding box center [865, 75] width 369 height 26
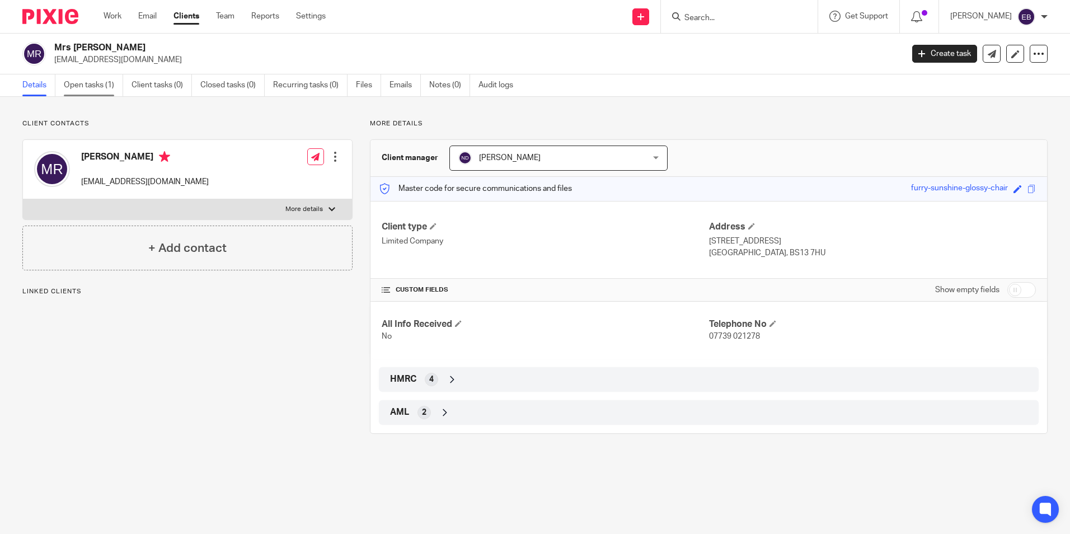
click at [79, 84] on link "Open tasks (1)" at bounding box center [93, 85] width 59 height 22
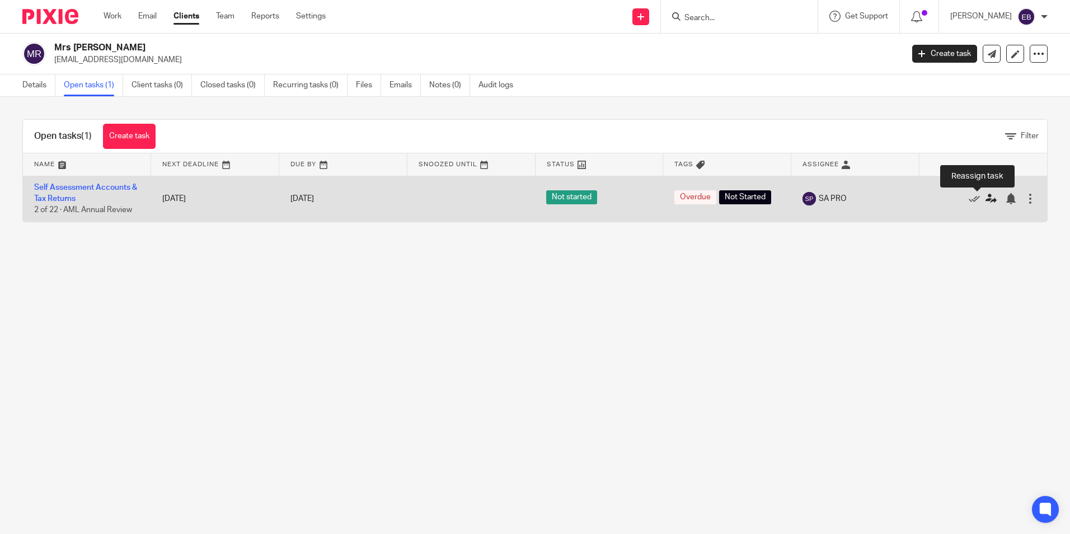
click at [985, 196] on icon at bounding box center [990, 198] width 11 height 11
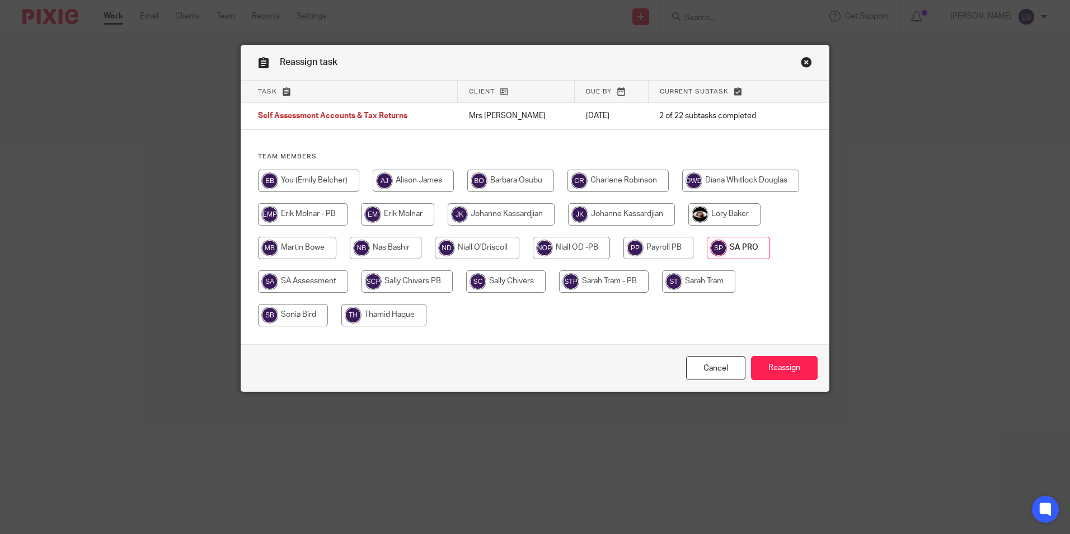
click at [533, 259] on input "radio" at bounding box center [571, 248] width 77 height 22
radio input "true"
click at [774, 366] on input "Reassign" at bounding box center [784, 368] width 67 height 24
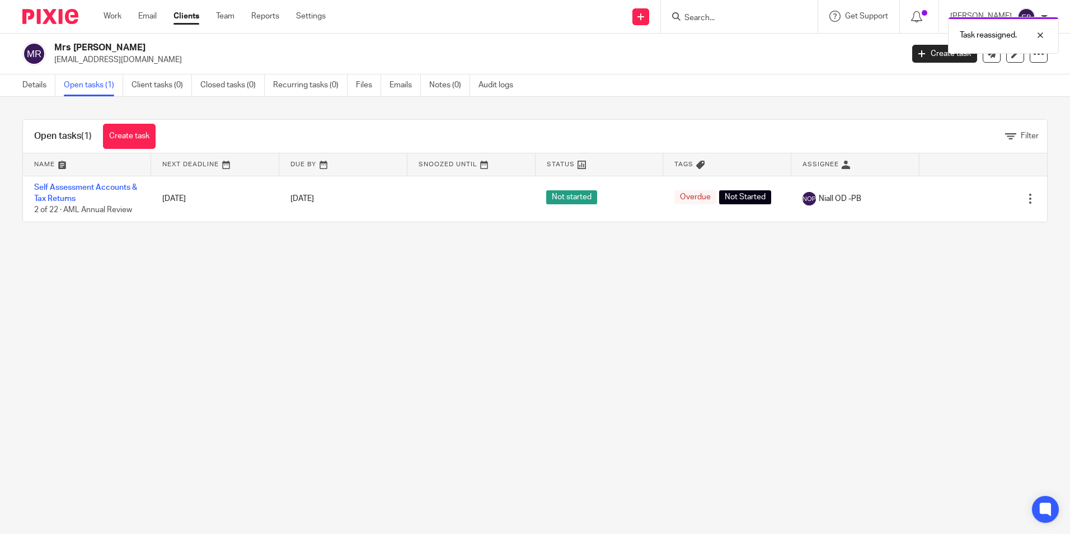
click at [712, 17] on div "Task reassigned." at bounding box center [797, 32] width 524 height 43
click at [727, 21] on div "Task reassigned." at bounding box center [797, 32] width 524 height 43
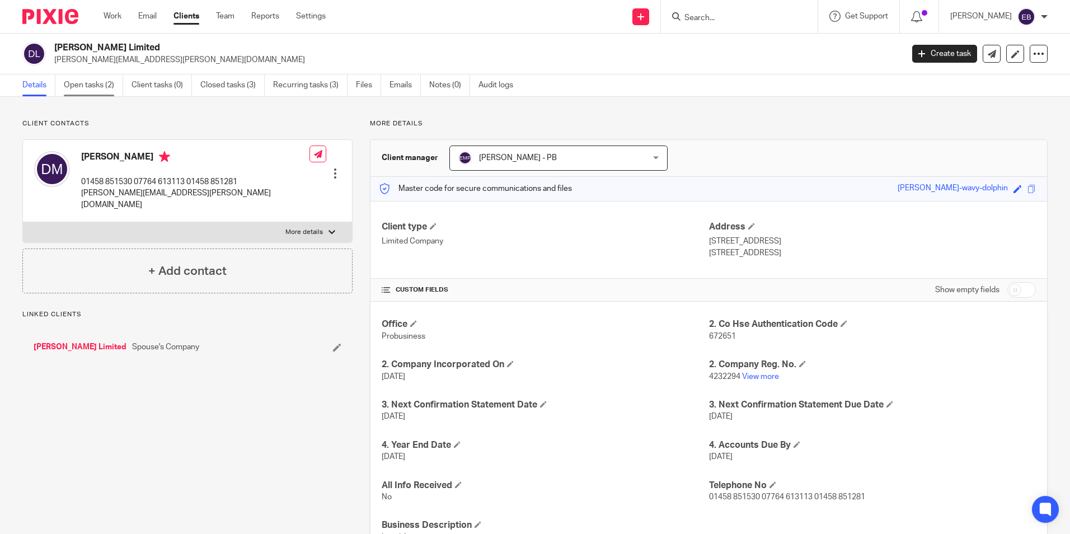
click at [88, 91] on link "Open tasks (2)" at bounding box center [93, 85] width 59 height 22
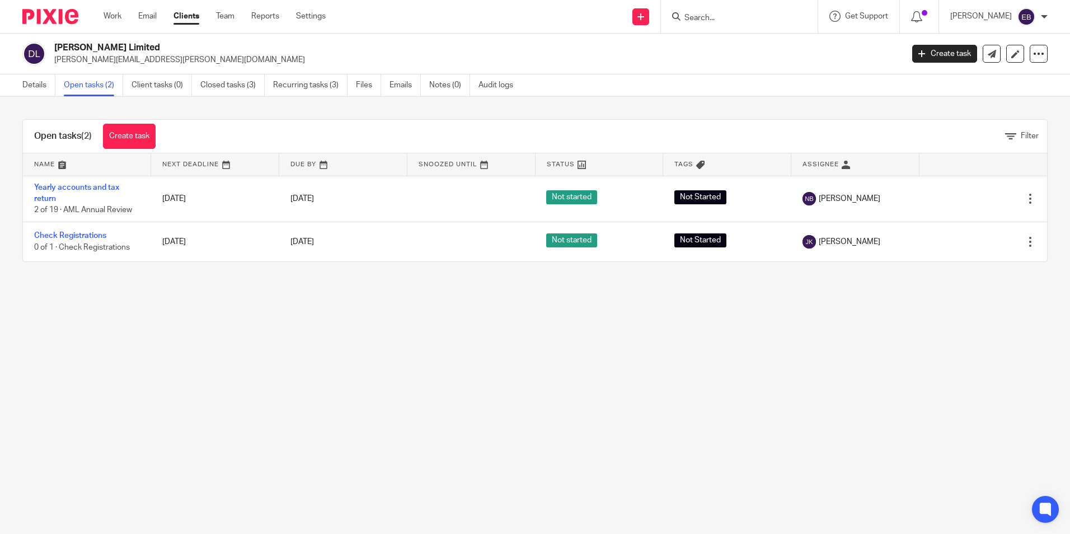
click at [765, 17] on input "Search" at bounding box center [733, 18] width 101 height 10
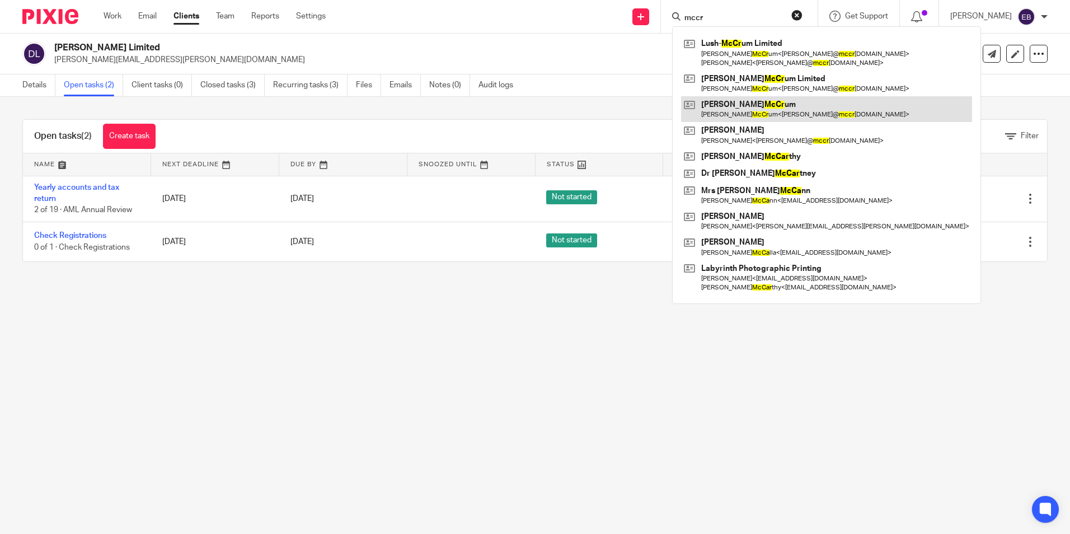
type input "mccr"
click at [762, 111] on link at bounding box center [826, 109] width 291 height 26
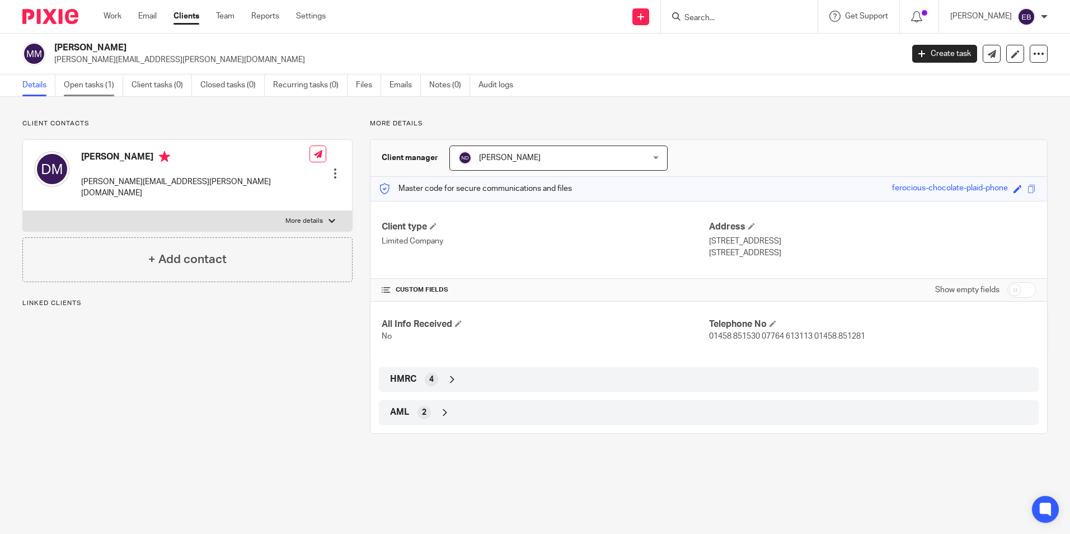
click at [98, 94] on link "Open tasks (1)" at bounding box center [93, 85] width 59 height 22
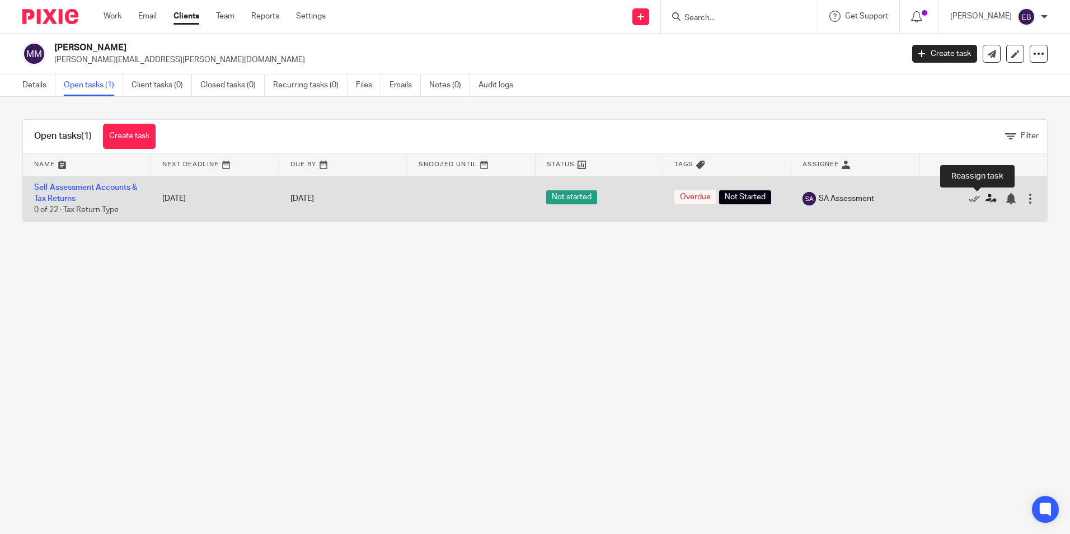
click at [985, 198] on icon at bounding box center [990, 198] width 11 height 11
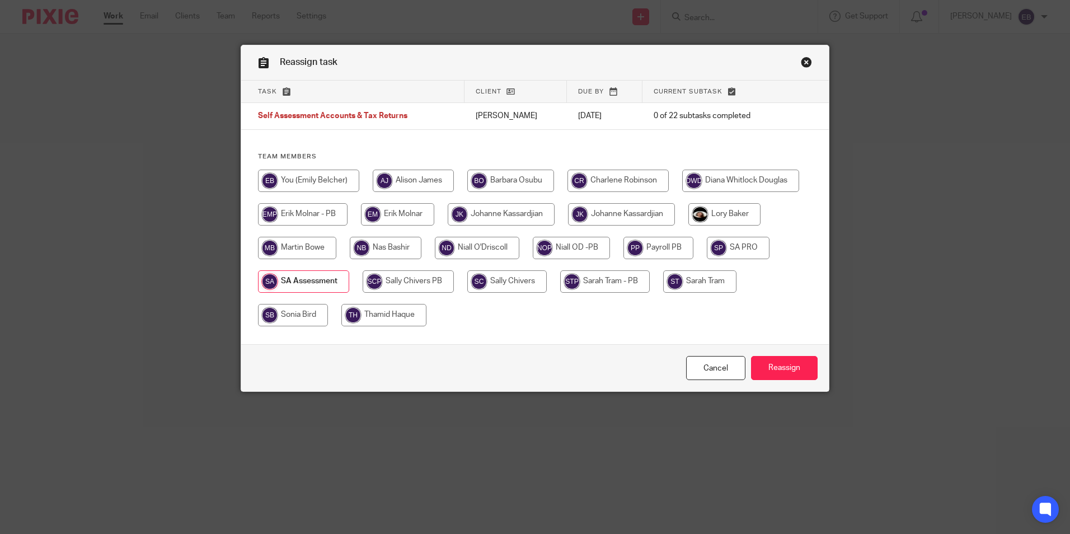
click at [533, 259] on input "radio" at bounding box center [571, 248] width 77 height 22
radio input "true"
click at [788, 368] on input "Reassign" at bounding box center [784, 368] width 67 height 24
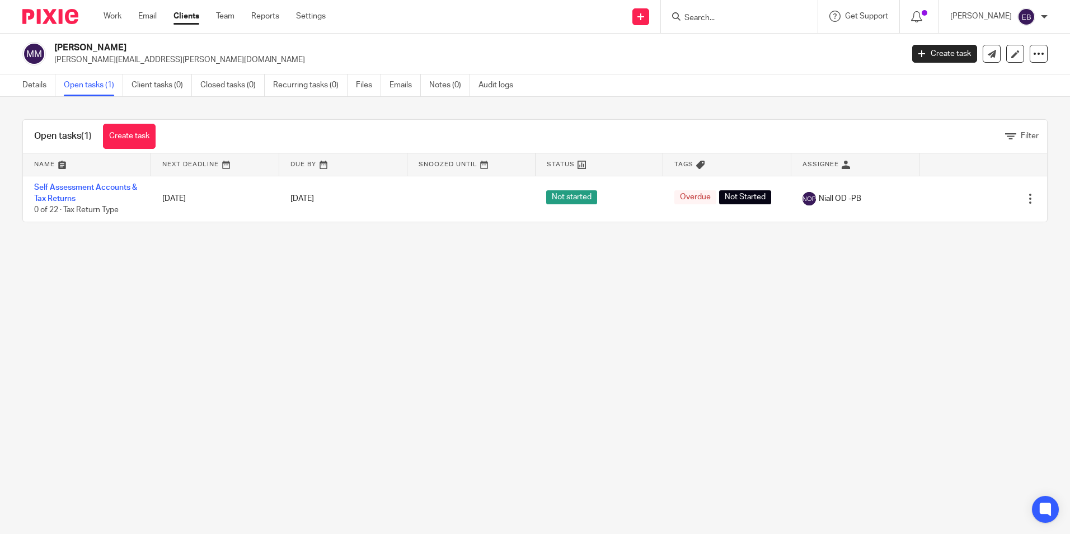
click at [718, 17] on div "Task reassigned." at bounding box center [797, 32] width 524 height 43
click at [730, 19] on input "Search" at bounding box center [733, 18] width 101 height 10
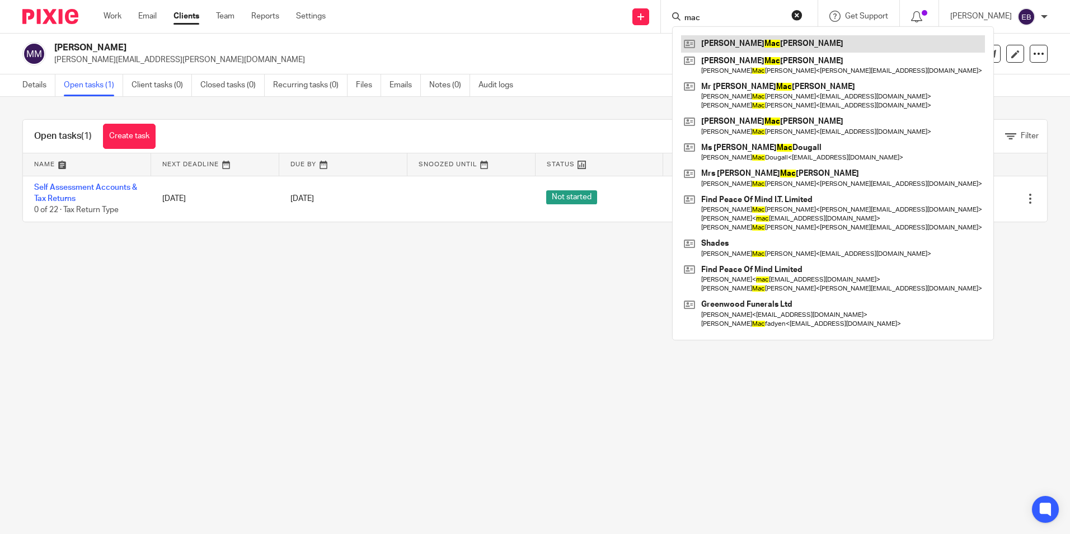
type input "mac"
click at [758, 44] on link at bounding box center [833, 43] width 304 height 17
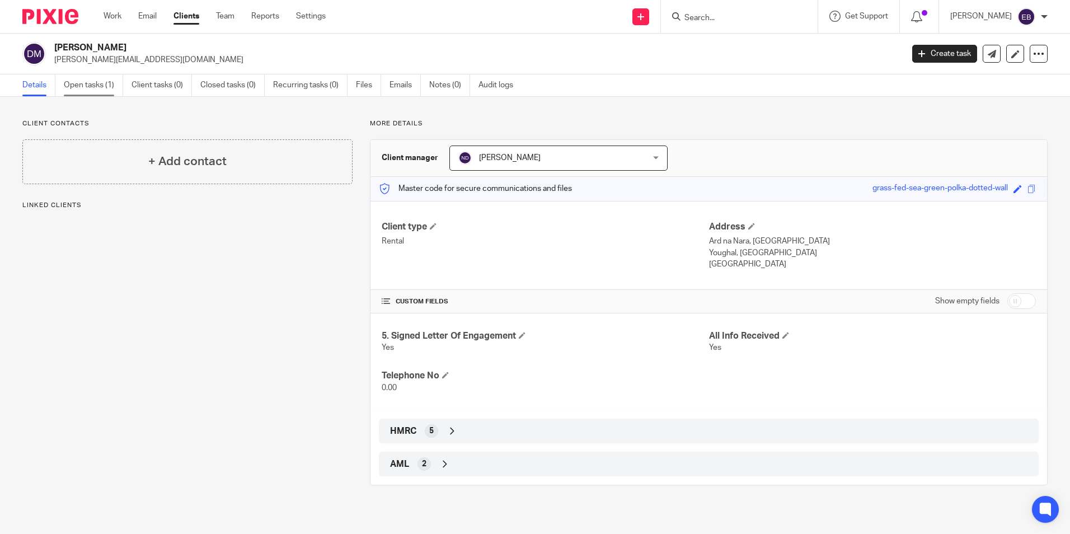
click at [91, 87] on link "Open tasks (1)" at bounding box center [93, 85] width 59 height 22
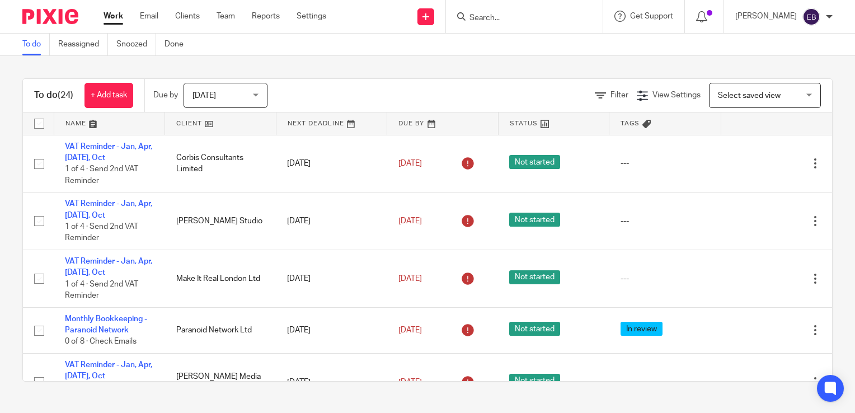
click at [493, 20] on input "Search" at bounding box center [518, 18] width 101 height 10
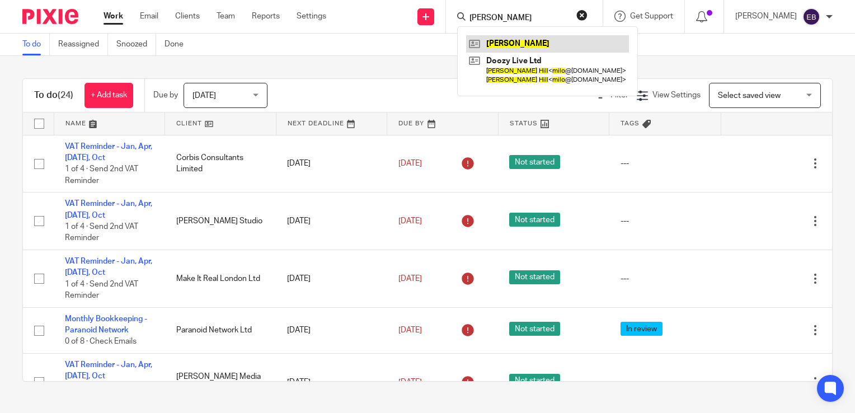
type input "milo hill"
click at [548, 50] on link at bounding box center [547, 43] width 163 height 17
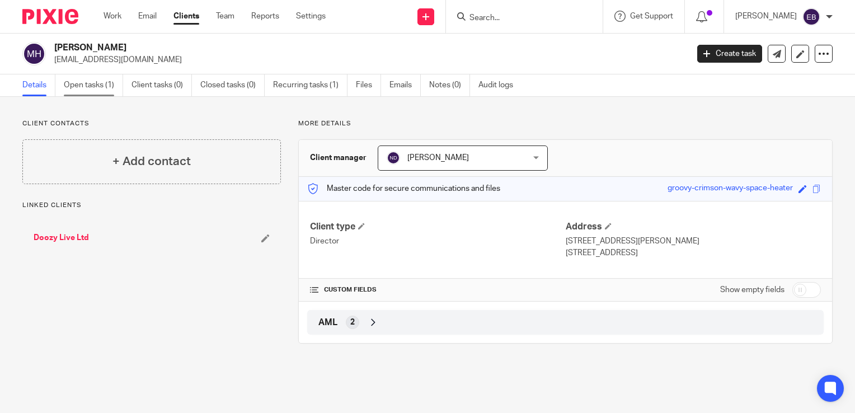
click at [90, 86] on link "Open tasks (1)" at bounding box center [93, 85] width 59 height 22
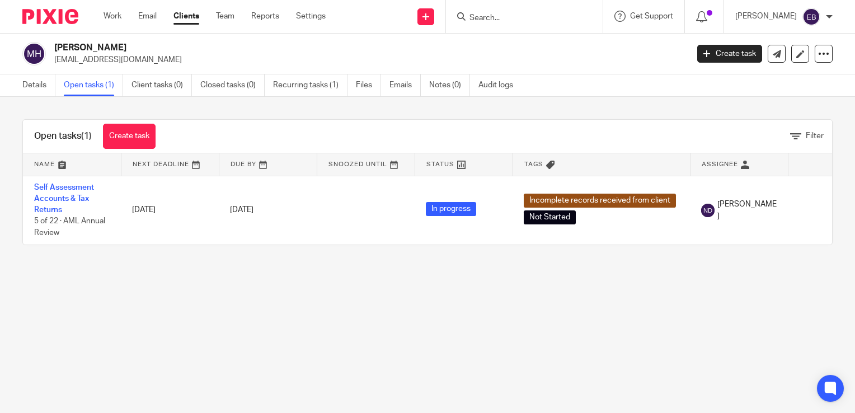
click at [533, 21] on input "Search" at bounding box center [518, 18] width 101 height 10
type input "v"
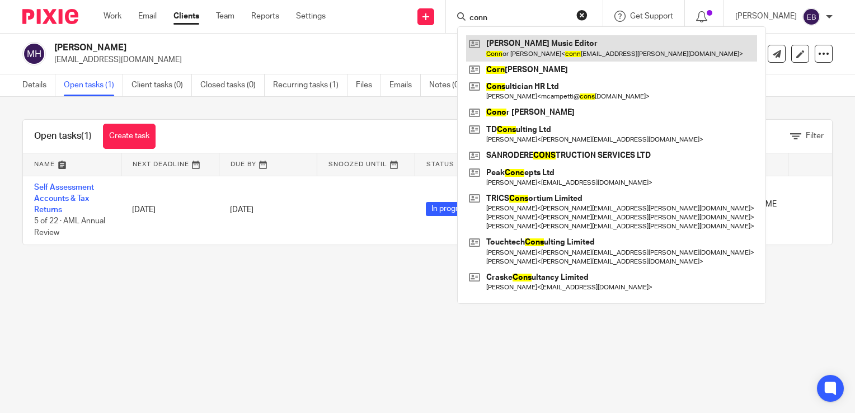
type input "conn"
click at [528, 41] on link at bounding box center [611, 48] width 291 height 26
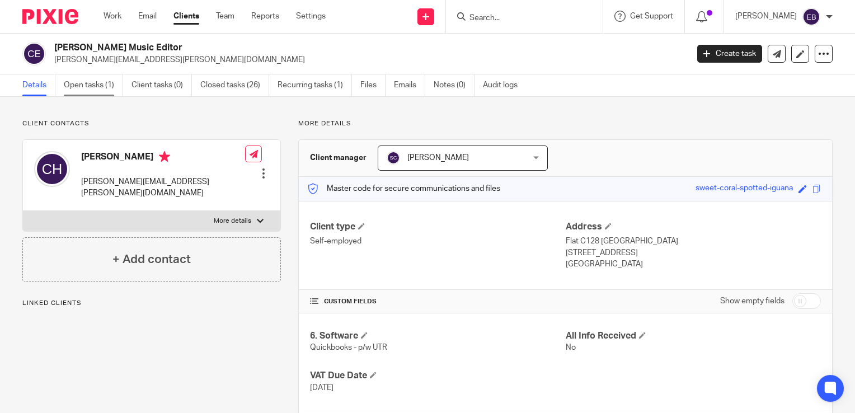
click at [84, 88] on link "Open tasks (1)" at bounding box center [93, 85] width 59 height 22
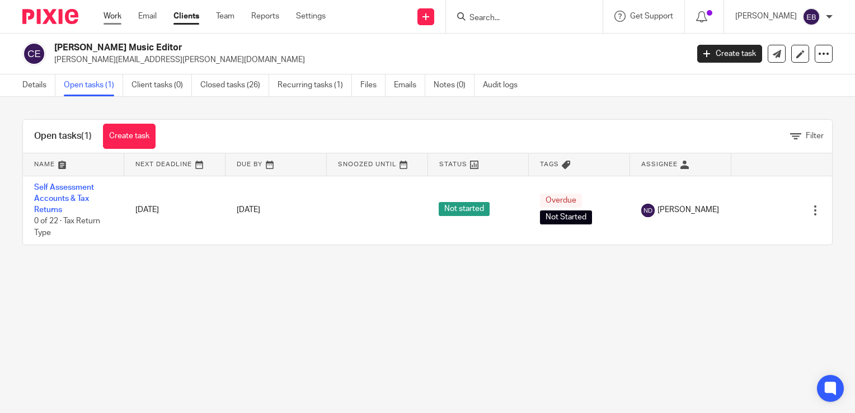
click at [116, 17] on link "Work" at bounding box center [113, 16] width 18 height 11
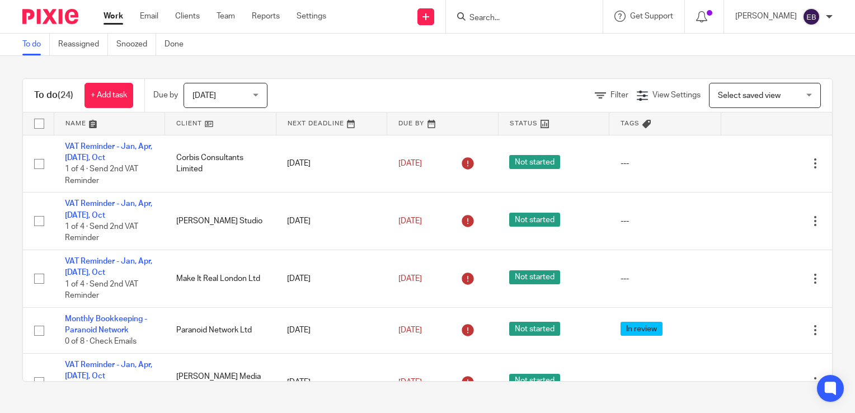
click at [526, 16] on input "Search" at bounding box center [518, 18] width 101 height 10
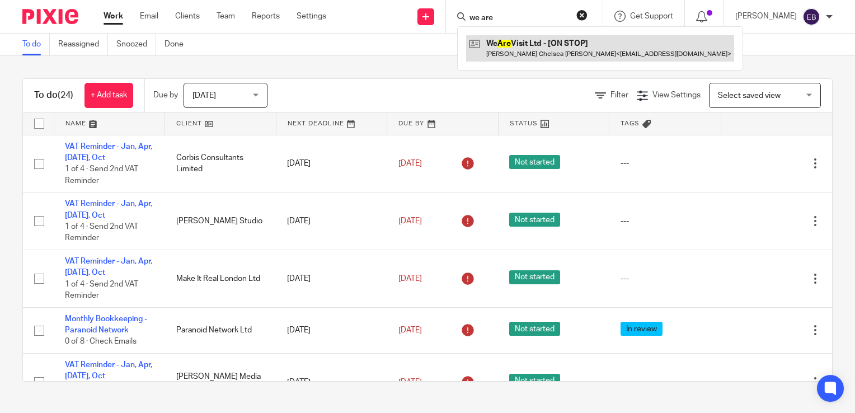
type input "we are"
click at [549, 50] on link at bounding box center [600, 48] width 268 height 26
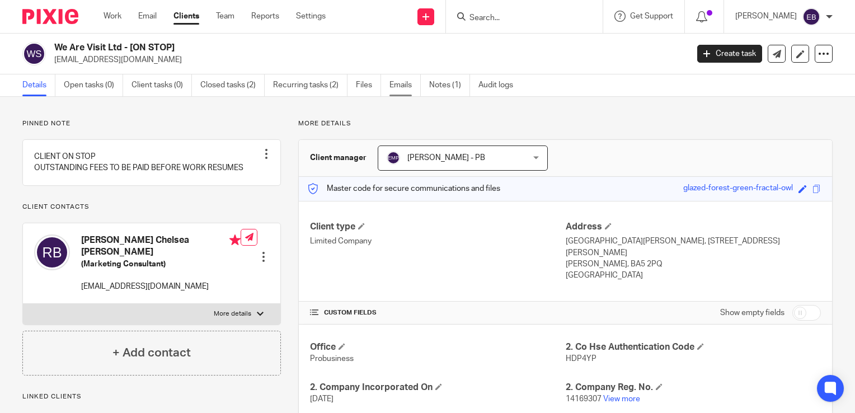
click at [390, 90] on link "Emails" at bounding box center [404, 85] width 31 height 22
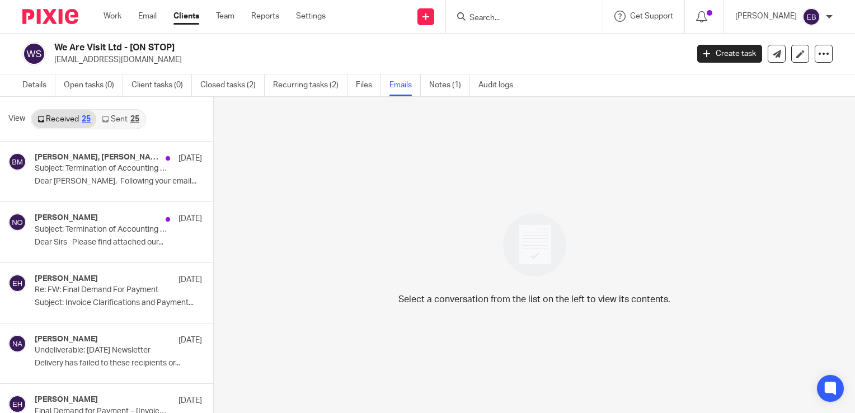
click at [114, 115] on link "Sent 25" at bounding box center [120, 119] width 48 height 18
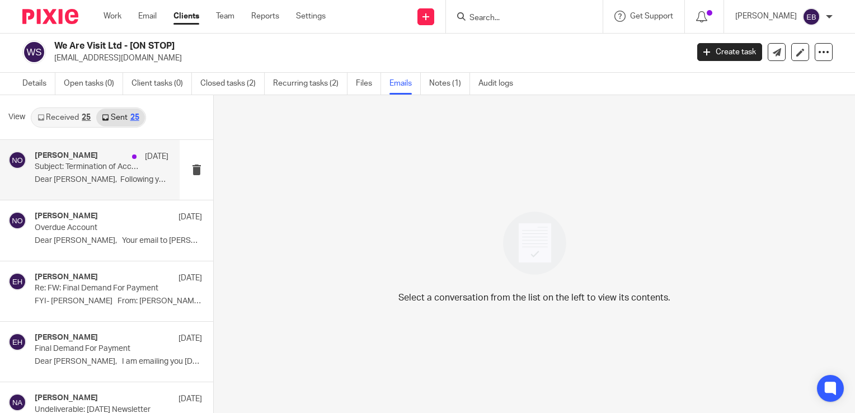
click at [99, 153] on div "[PERSON_NAME] [DATE]" at bounding box center [102, 156] width 134 height 11
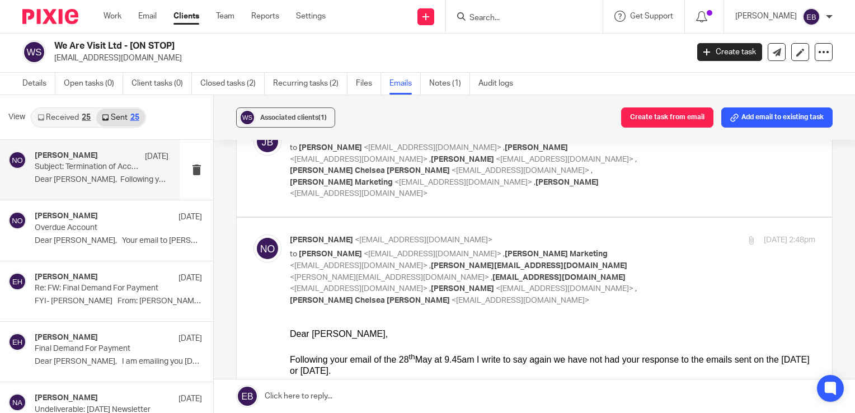
scroll to position [280, 0]
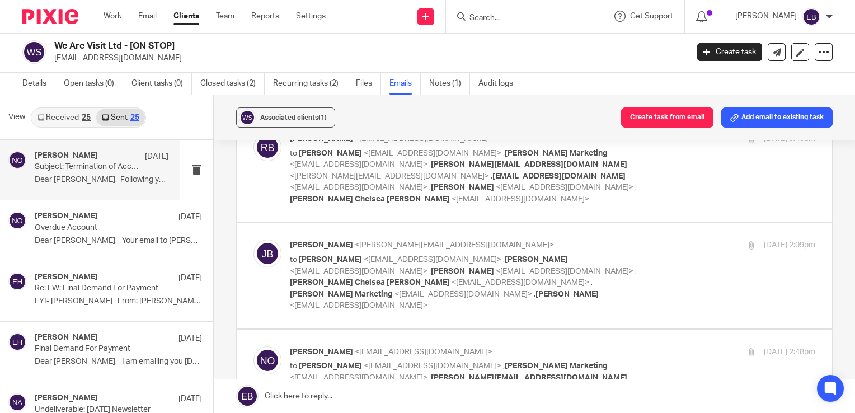
click at [623, 254] on p "to Niall O'Driscoll <niallodriscoll@probusinessuk.com> , Erin Holly <erinholly@…" at bounding box center [465, 283] width 350 height 58
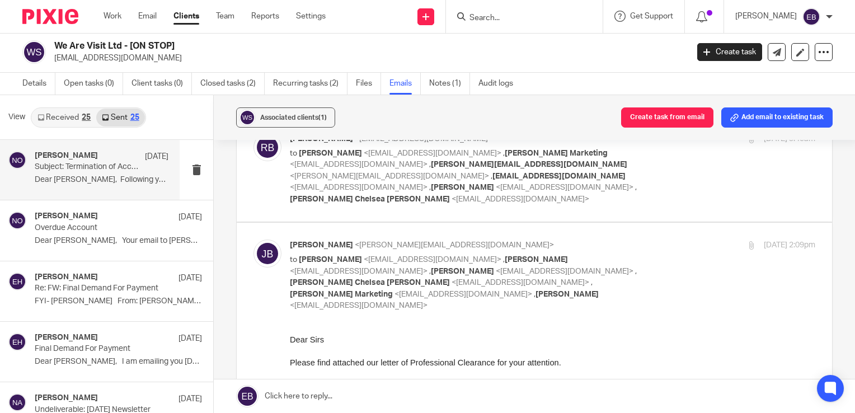
scroll to position [0, 0]
click at [615, 239] on div "Jane Bennett <jane@bookrite.co.uk> to Niall O'Driscoll <niallodriscoll@probusin…" at bounding box center [465, 275] width 350 height 72
checkbox input "false"
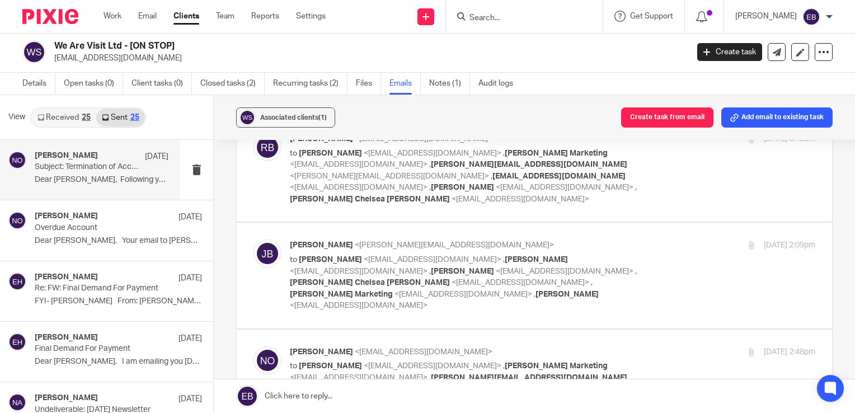
scroll to position [168, 0]
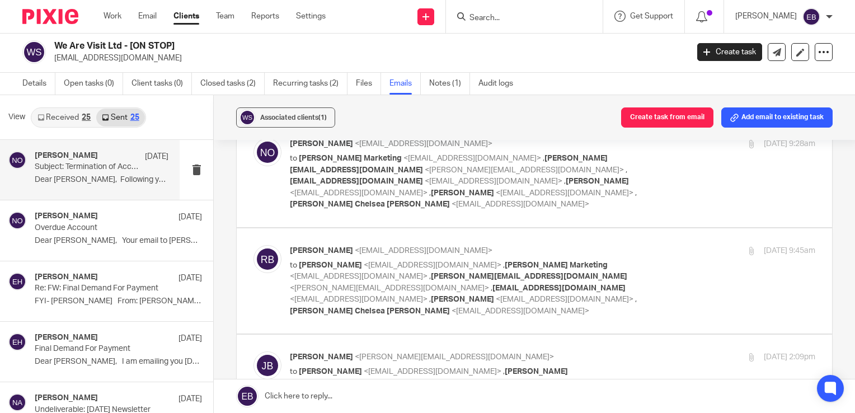
click at [615, 228] on label at bounding box center [534, 280] width 595 height 105
click at [253, 245] on input "checkbox" at bounding box center [253, 245] width 1 height 1
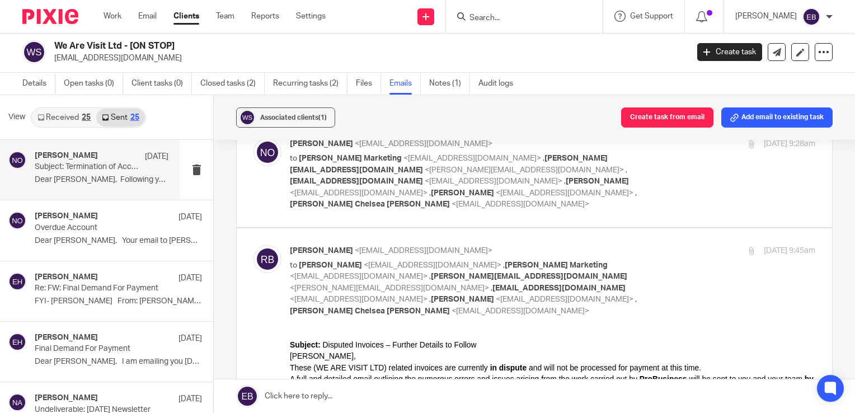
scroll to position [0, 0]
click at [253, 245] on input "checkbox" at bounding box center [253, 245] width 1 height 1
checkbox input "false"
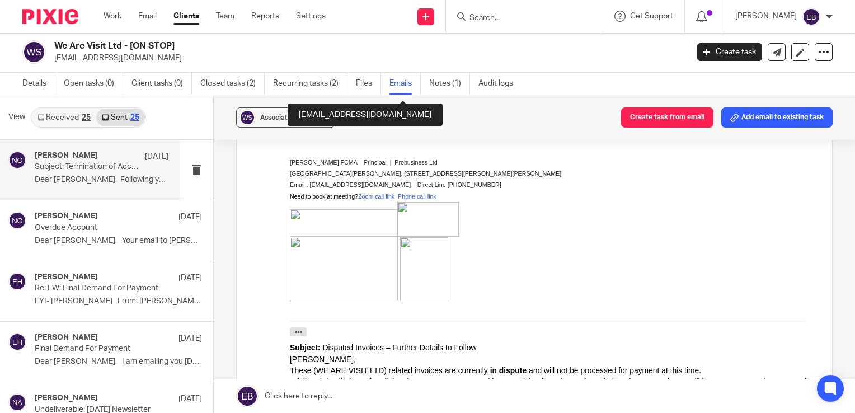
scroll to position [615, 0]
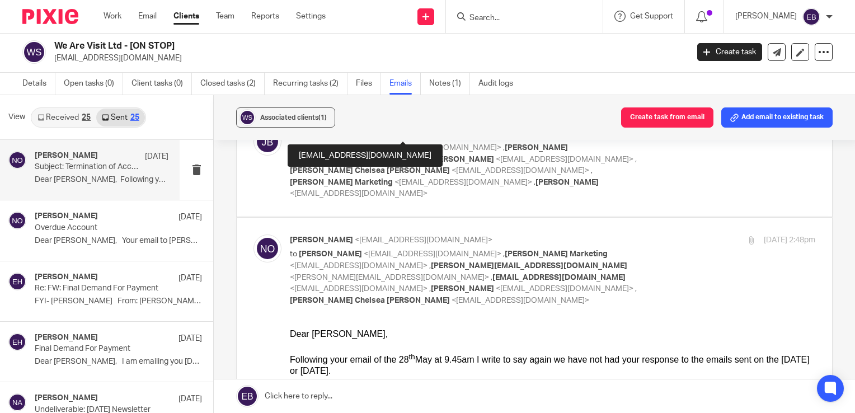
click at [615, 248] on p "to Rebecca Bailey <rebeccacebailey@gmail.com> , Bailey Marketing <rbaileymarket…" at bounding box center [465, 277] width 350 height 58
checkbox input "false"
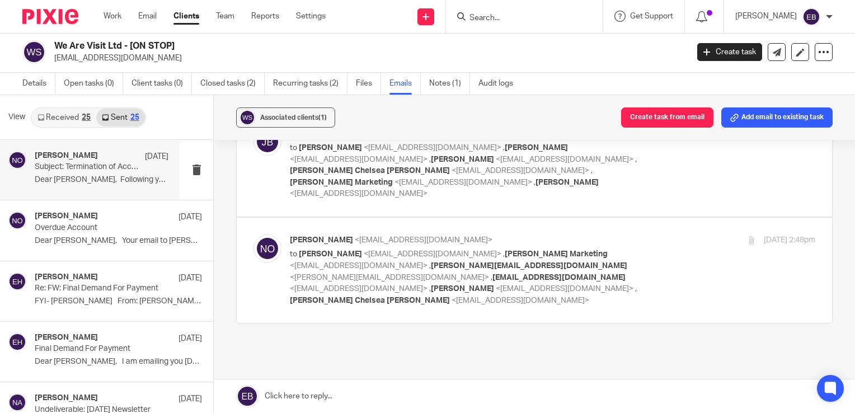
scroll to position [388, 0]
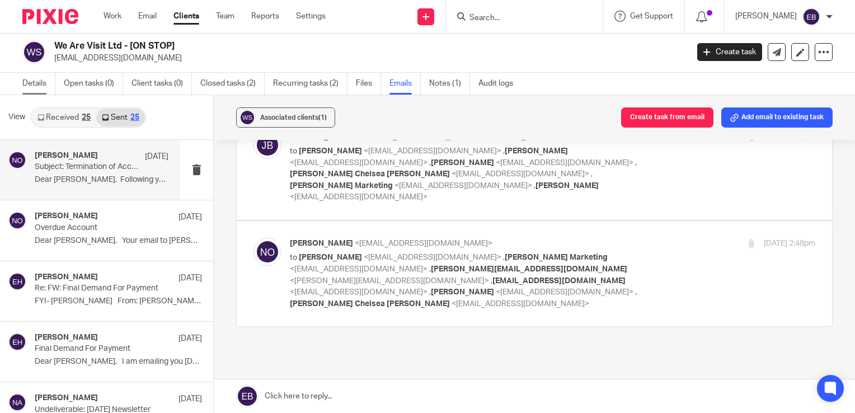
click at [40, 90] on link "Details" at bounding box center [38, 84] width 33 height 22
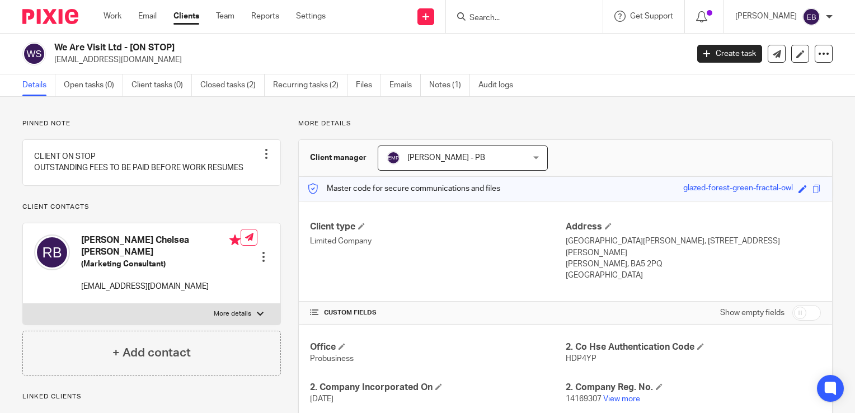
click at [544, 22] on form at bounding box center [527, 17] width 119 height 14
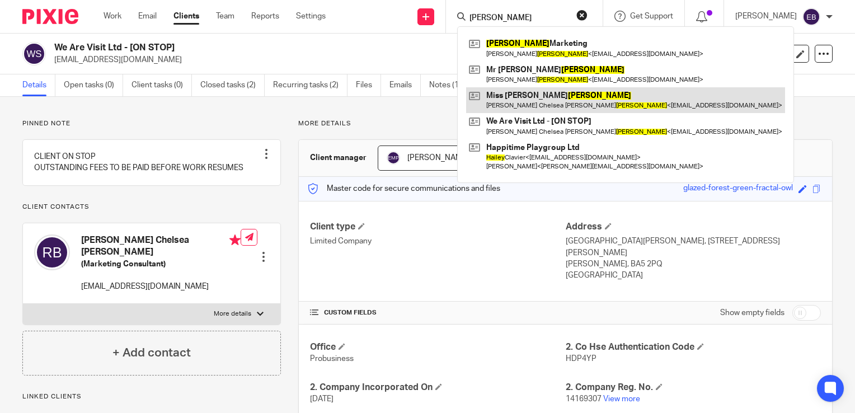
type input "bailey"
click at [527, 97] on link at bounding box center [625, 100] width 319 height 26
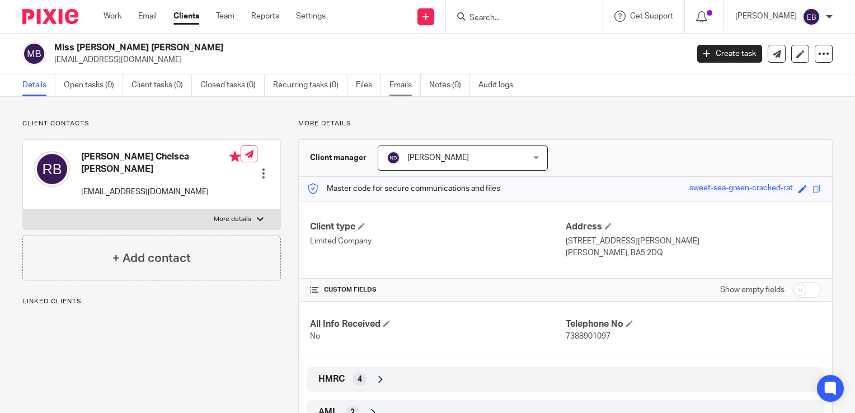
click at [407, 85] on link "Emails" at bounding box center [404, 85] width 31 height 22
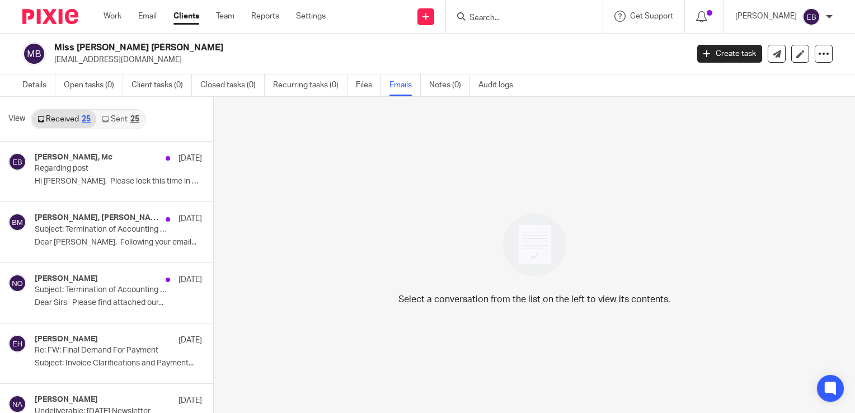
click at [120, 122] on link "Sent 25" at bounding box center [120, 119] width 48 height 18
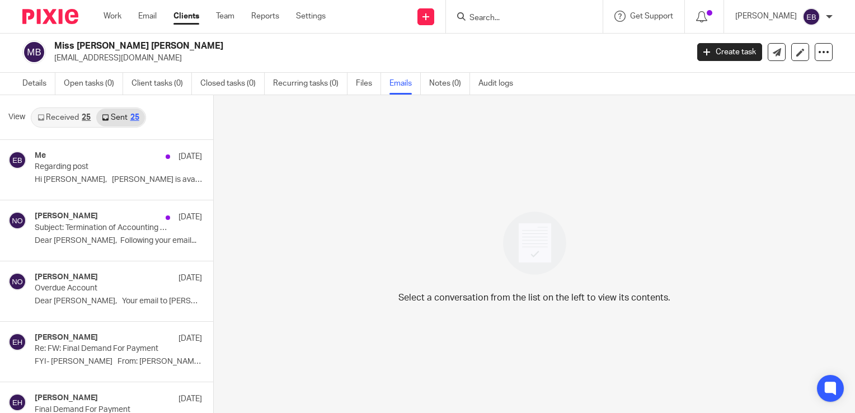
click at [118, 23] on div "Work Email Clients Team Reports Settings Work Email Clients Team Reports Settin…" at bounding box center [217, 16] width 250 height 33
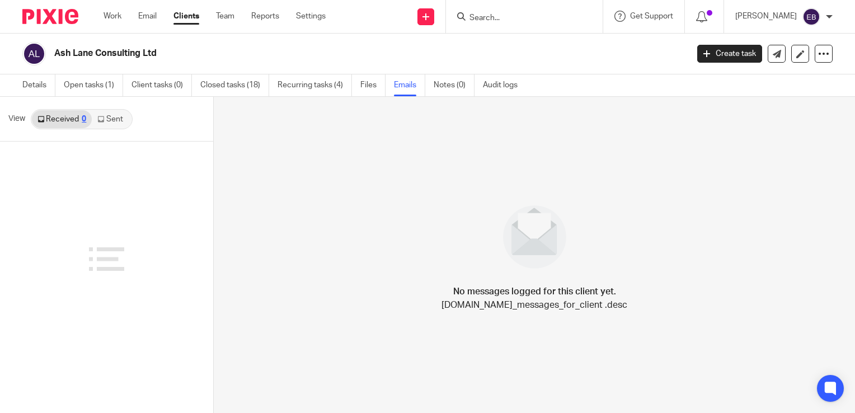
click at [111, 117] on link "Sent" at bounding box center [111, 119] width 39 height 18
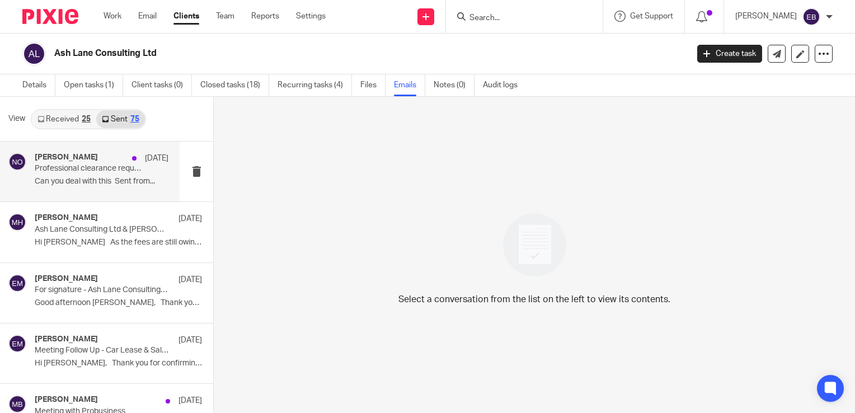
click at [90, 170] on p "Professional clearance request - [PERSON_NAME] and R & T Hole" at bounding box center [88, 169] width 107 height 10
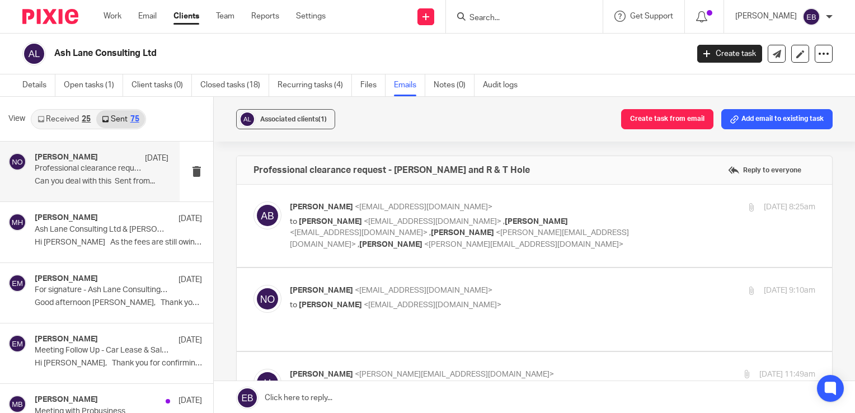
click at [599, 209] on p "Adam Buse <adambuse@fiandertovell.co.uk>" at bounding box center [465, 207] width 350 height 12
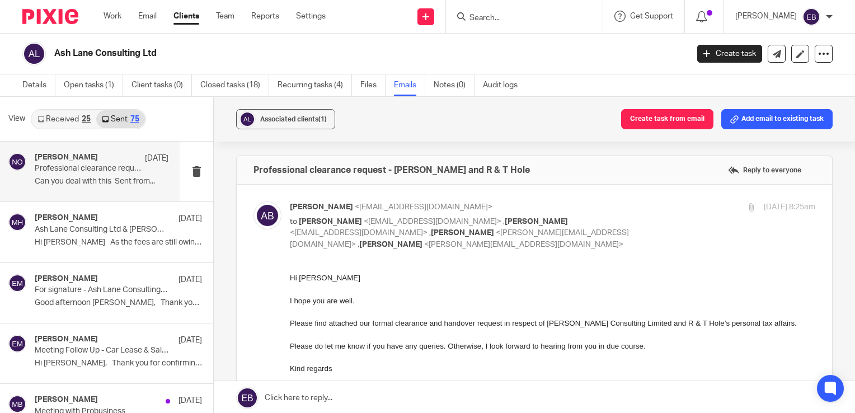
click at [599, 209] on p "Adam Buse <adambuse@fiandertovell.co.uk>" at bounding box center [465, 207] width 350 height 12
checkbox input "false"
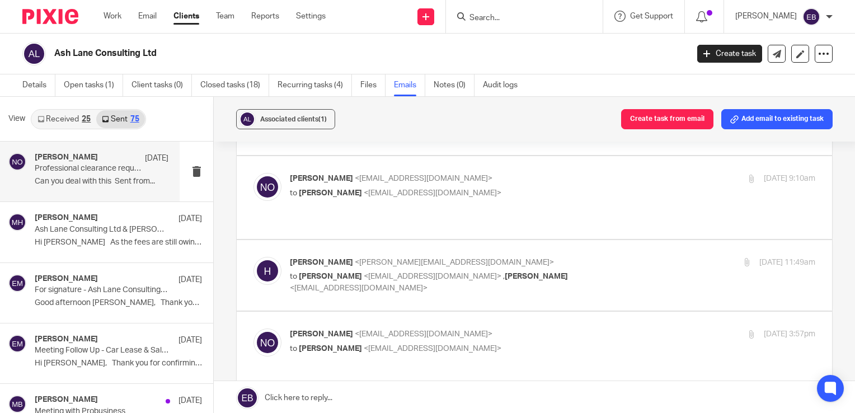
scroll to position [168, 0]
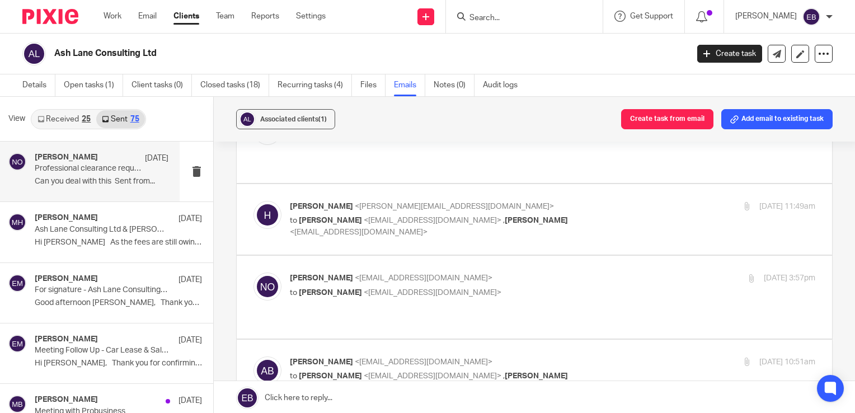
click at [599, 215] on p "to Niall O'Driscoll <niallodriscoll@probusinessuk.com> , Martin Bowe <martinbow…" at bounding box center [465, 226] width 350 height 23
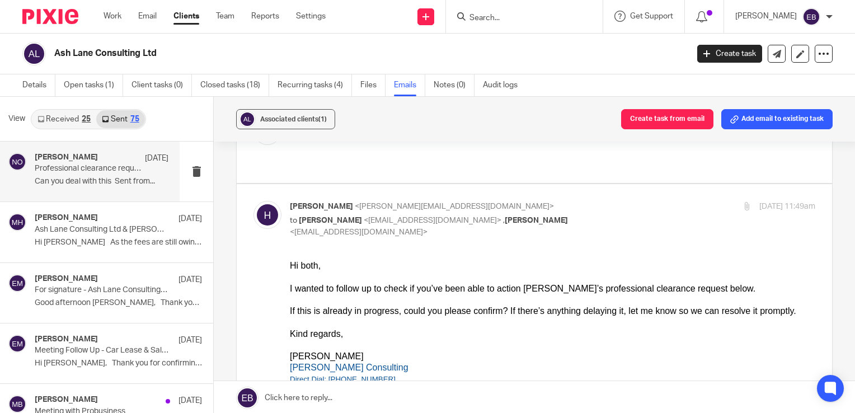
scroll to position [0, 0]
click at [599, 215] on p "to Niall O'Driscoll <niallodriscoll@probusinessuk.com> , Martin Bowe <martinbow…" at bounding box center [465, 226] width 350 height 23
checkbox input "false"
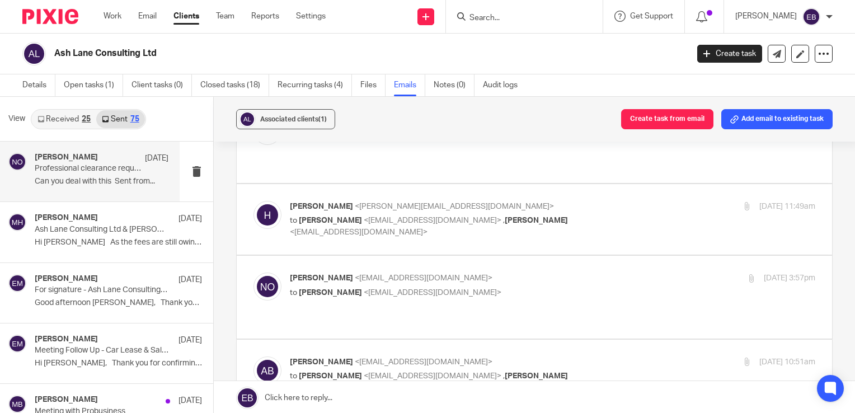
click at [571, 272] on p "Niall O'Driscoll <niallodriscoll@probusinessuk.com>" at bounding box center [465, 278] width 350 height 12
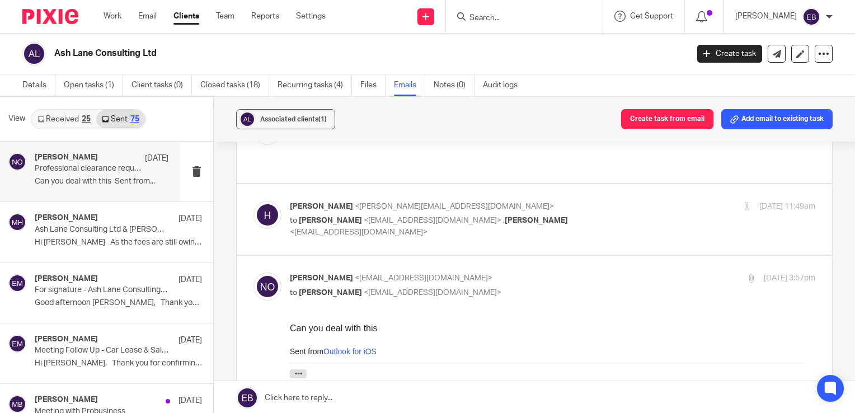
click at [571, 272] on p "Niall O'Driscoll <niallodriscoll@probusinessuk.com>" at bounding box center [465, 278] width 350 height 12
checkbox input "false"
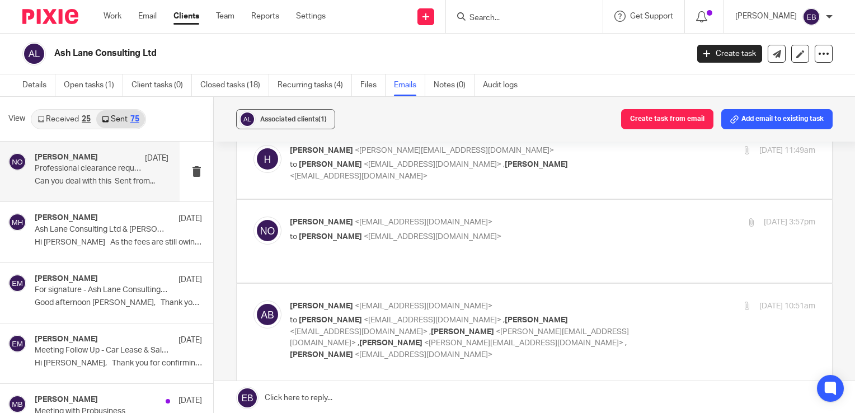
scroll to position [280, 0]
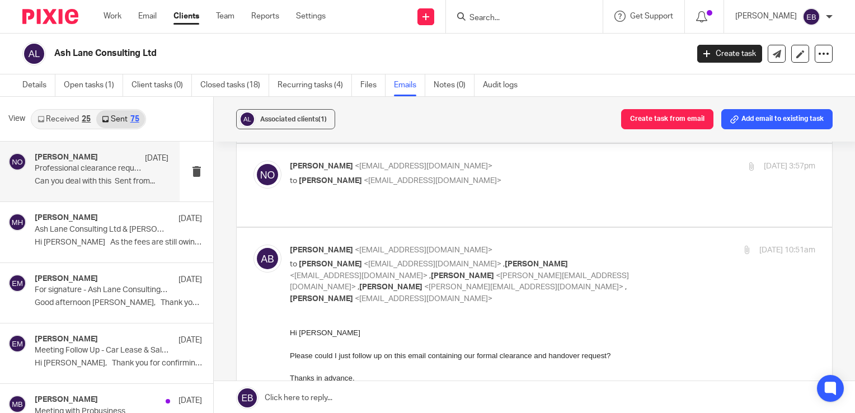
click at [594, 259] on p "to Niall O'Driscoll <niallodriscoll@probusinessuk.com> , Martin Bowe <martinbow…" at bounding box center [465, 282] width 350 height 46
checkbox input "false"
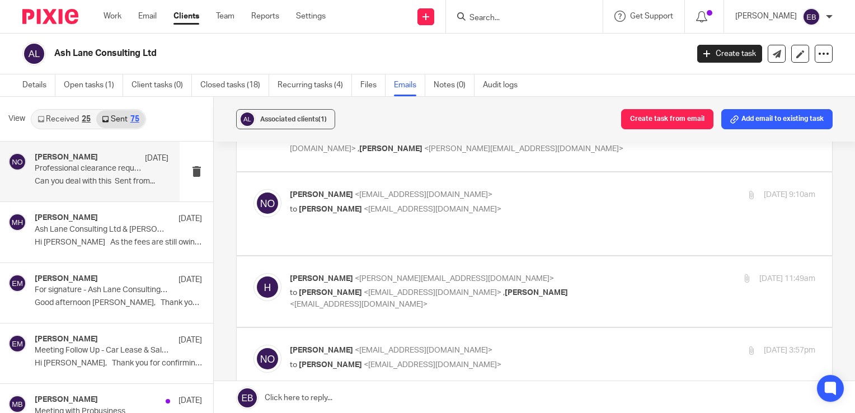
scroll to position [0, 0]
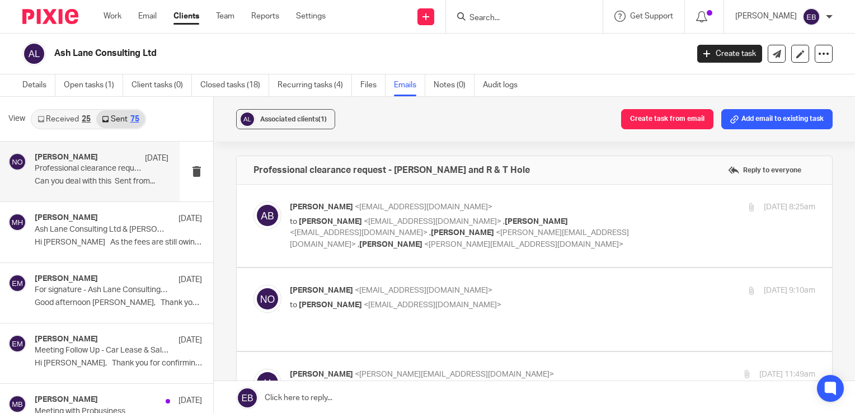
click at [528, 283] on label at bounding box center [534, 309] width 595 height 82
click at [253, 284] on input "checkbox" at bounding box center [253, 284] width 1 height 1
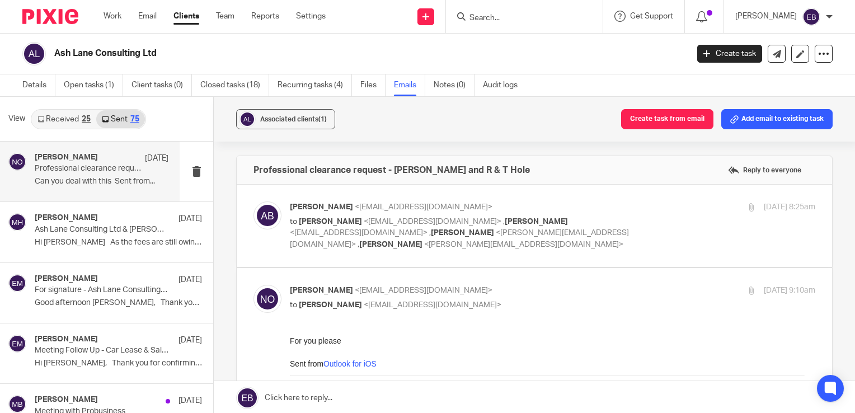
click at [253, 284] on input "checkbox" at bounding box center [253, 284] width 1 height 1
checkbox input "false"
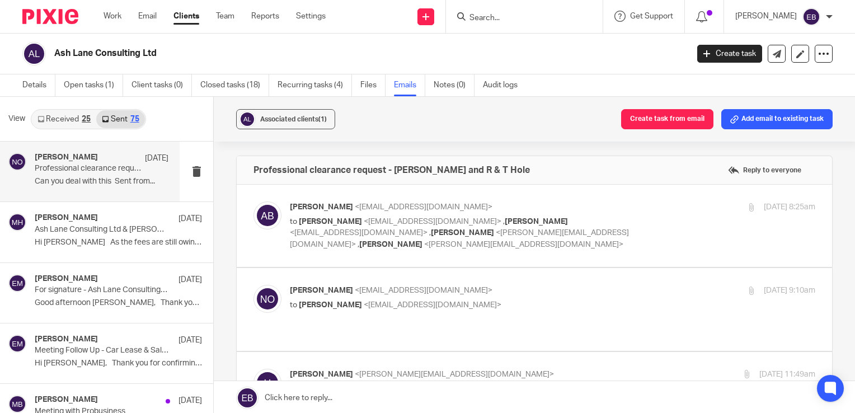
click at [60, 115] on link "Received 25" at bounding box center [64, 119] width 64 height 18
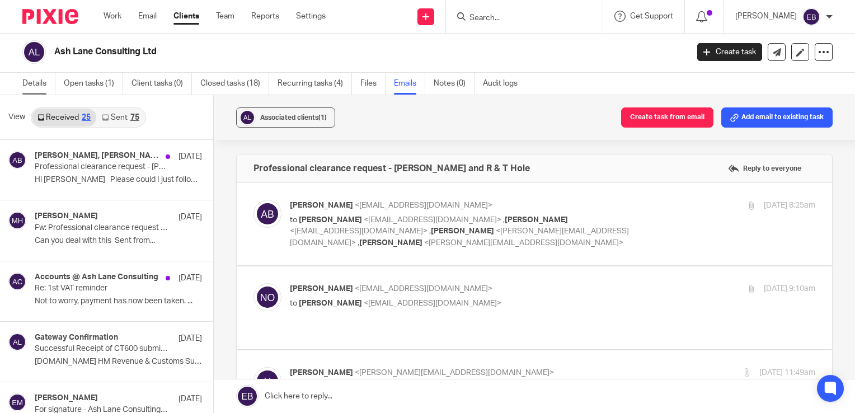
click at [34, 84] on link "Details" at bounding box center [38, 84] width 33 height 22
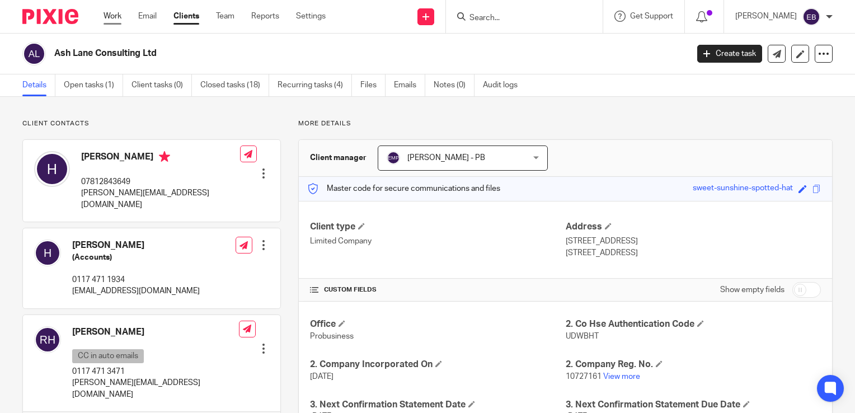
click at [114, 20] on link "Work" at bounding box center [113, 16] width 18 height 11
